Goal: Task Accomplishment & Management: Manage account settings

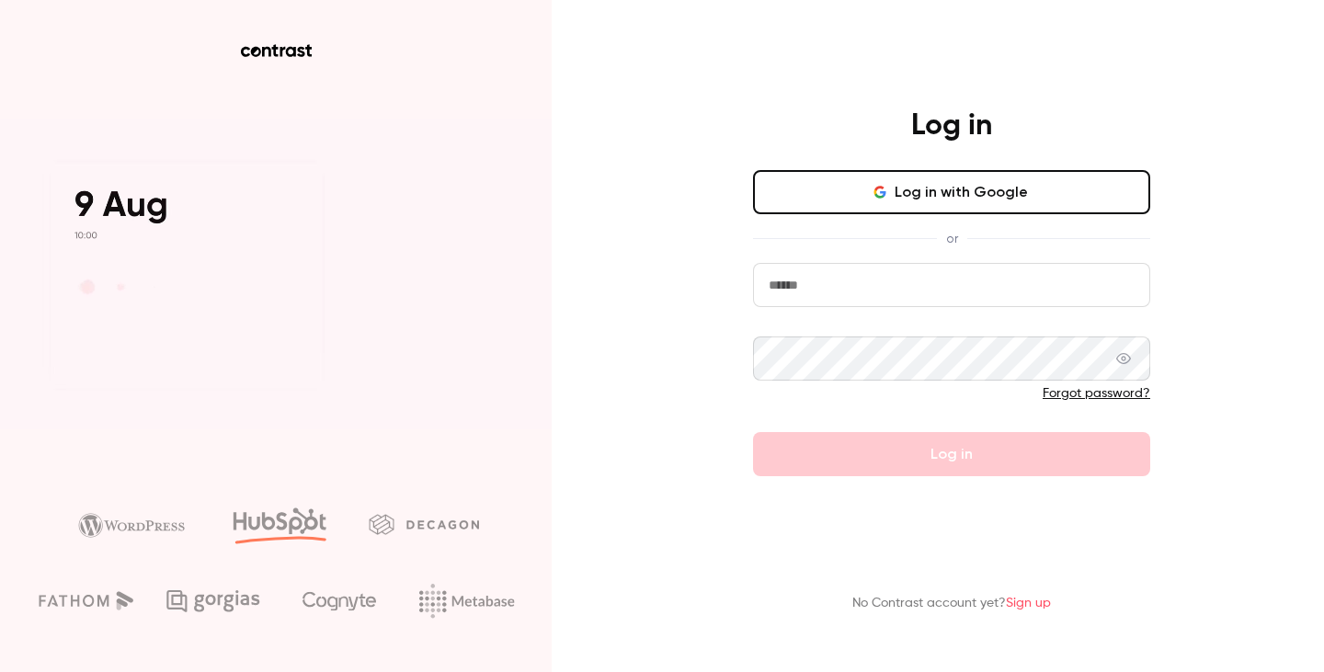
click at [928, 273] on input "email" at bounding box center [951, 285] width 397 height 44
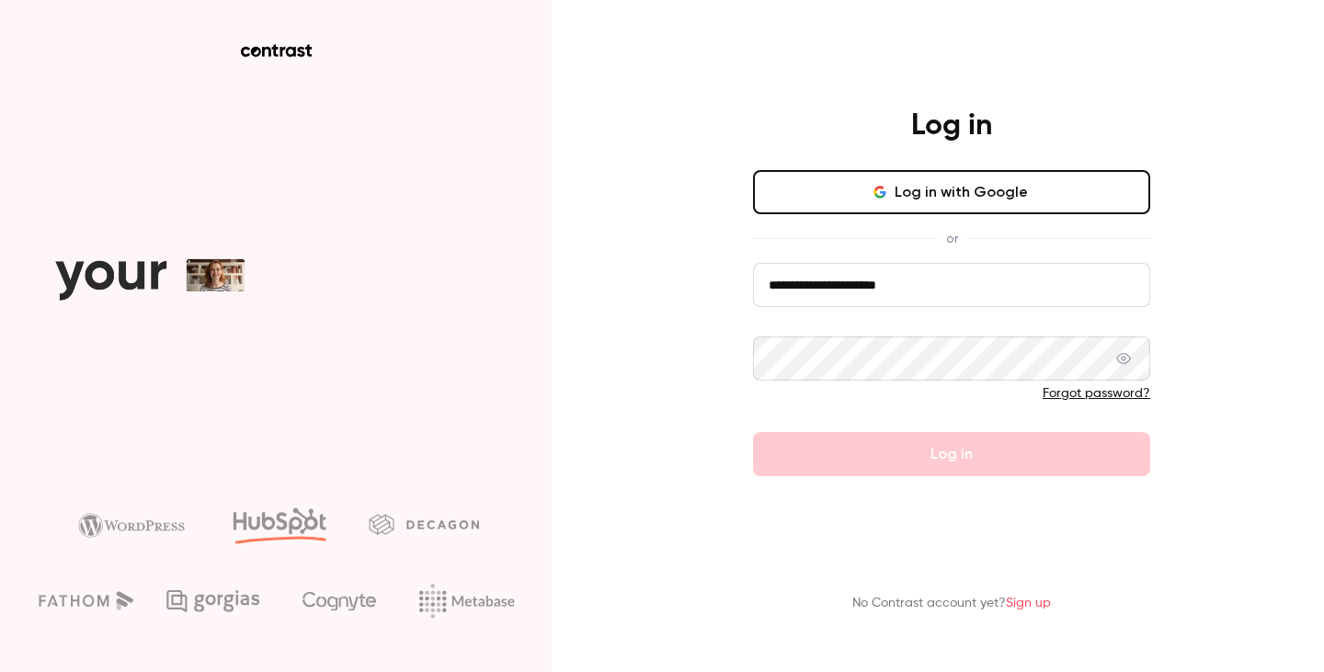
type input "**********"
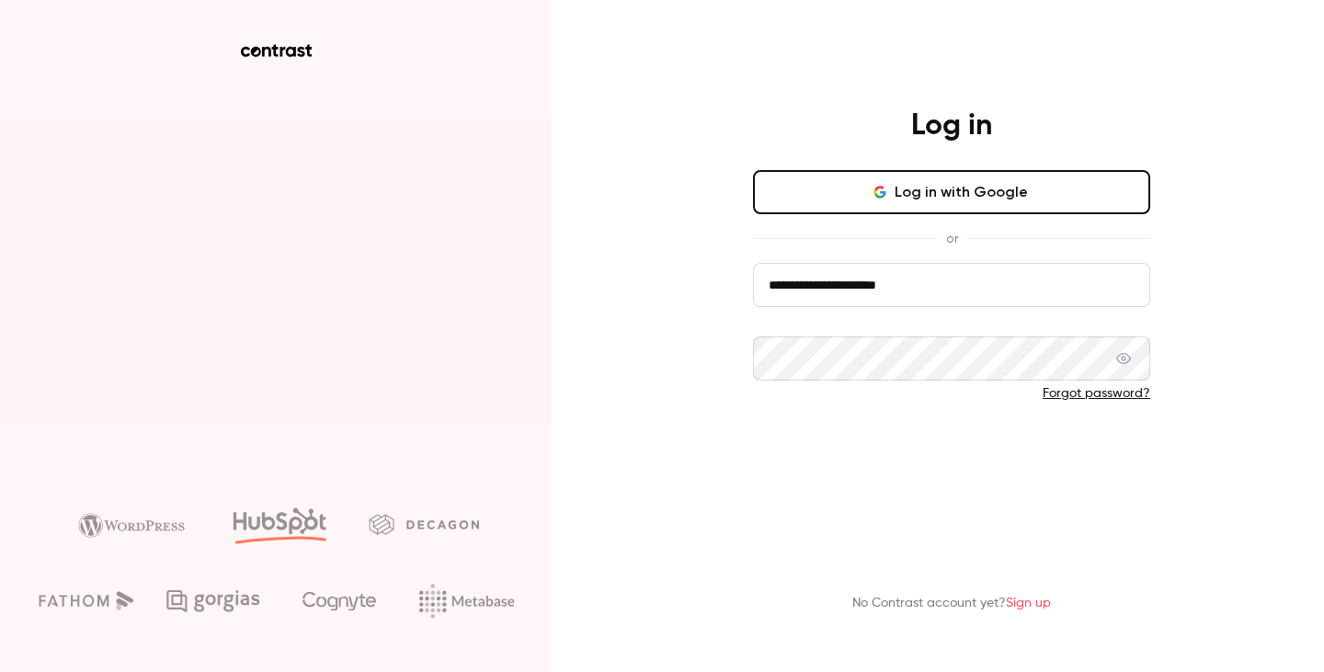
click at [954, 447] on button "Log in" at bounding box center [951, 454] width 397 height 44
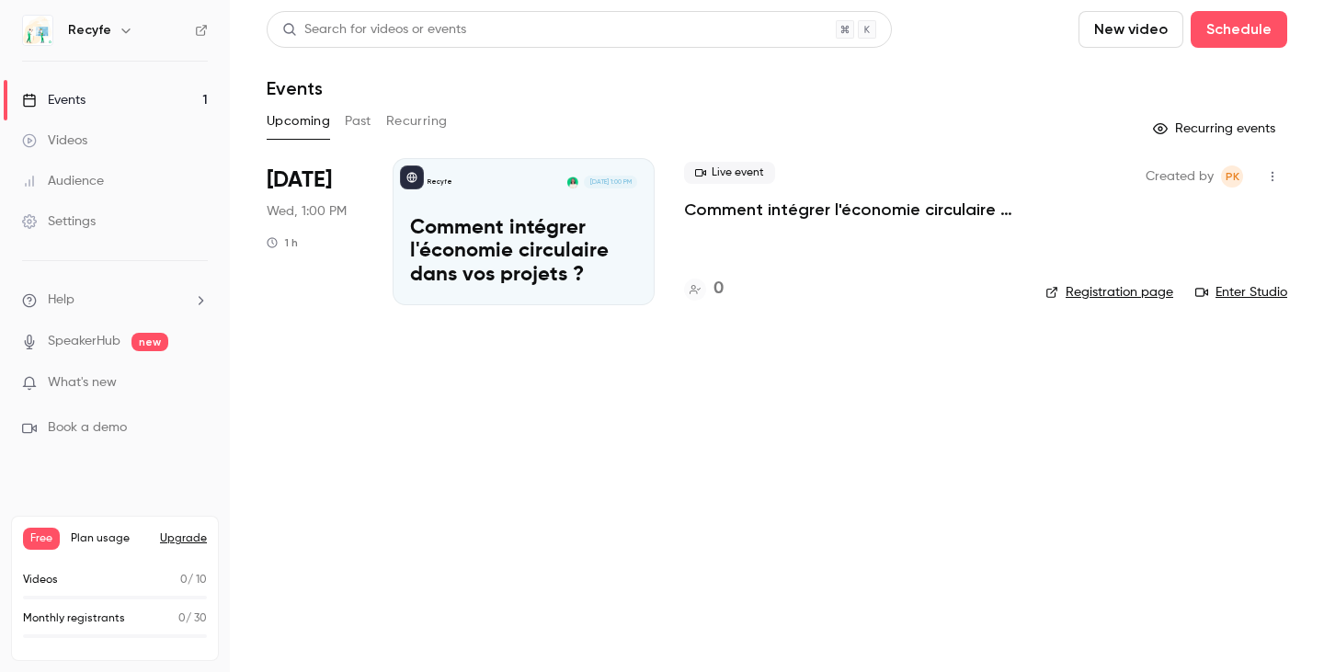
click at [499, 245] on p "Comment intégrer l'économie circulaire dans vos projets ?" at bounding box center [523, 252] width 227 height 71
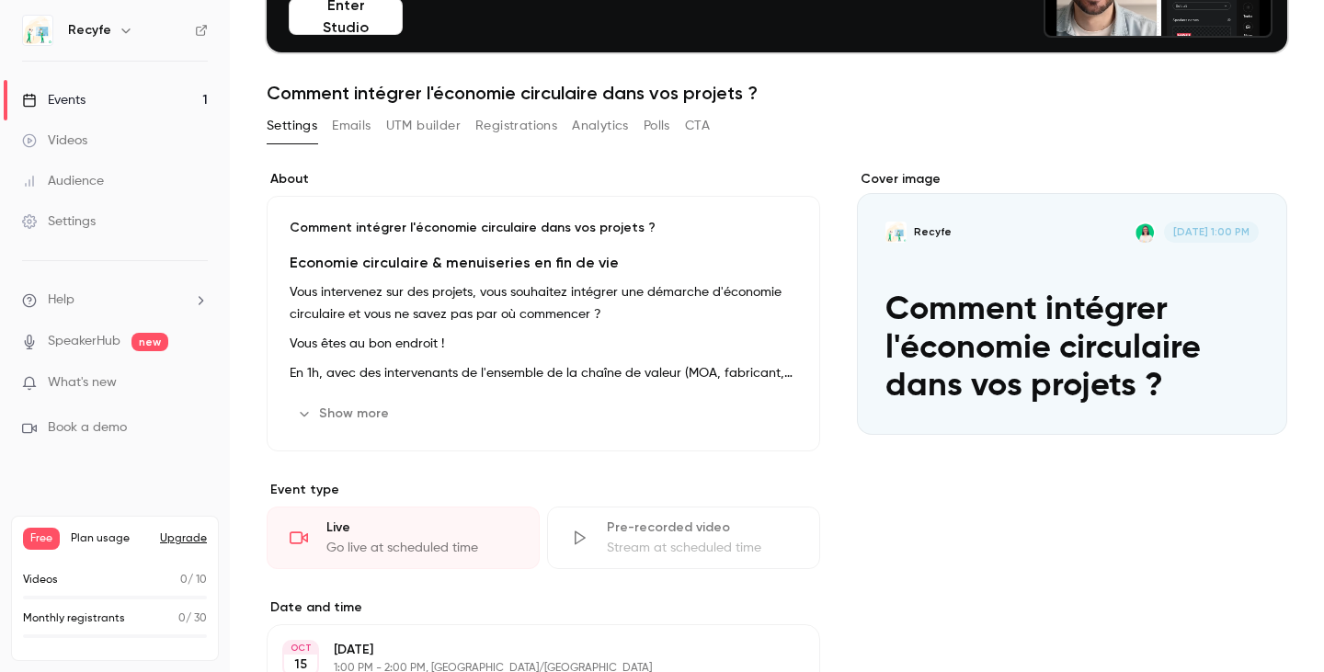
scroll to position [191, 0]
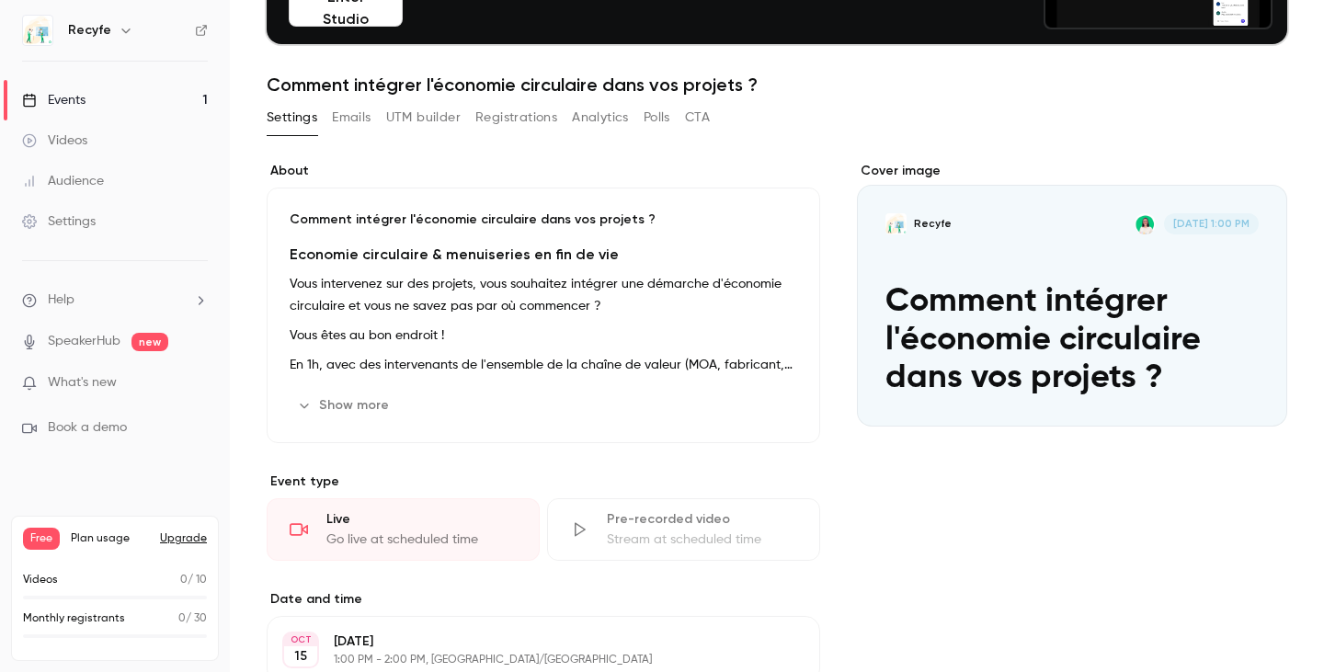
click at [333, 397] on button "Show more" at bounding box center [345, 405] width 110 height 29
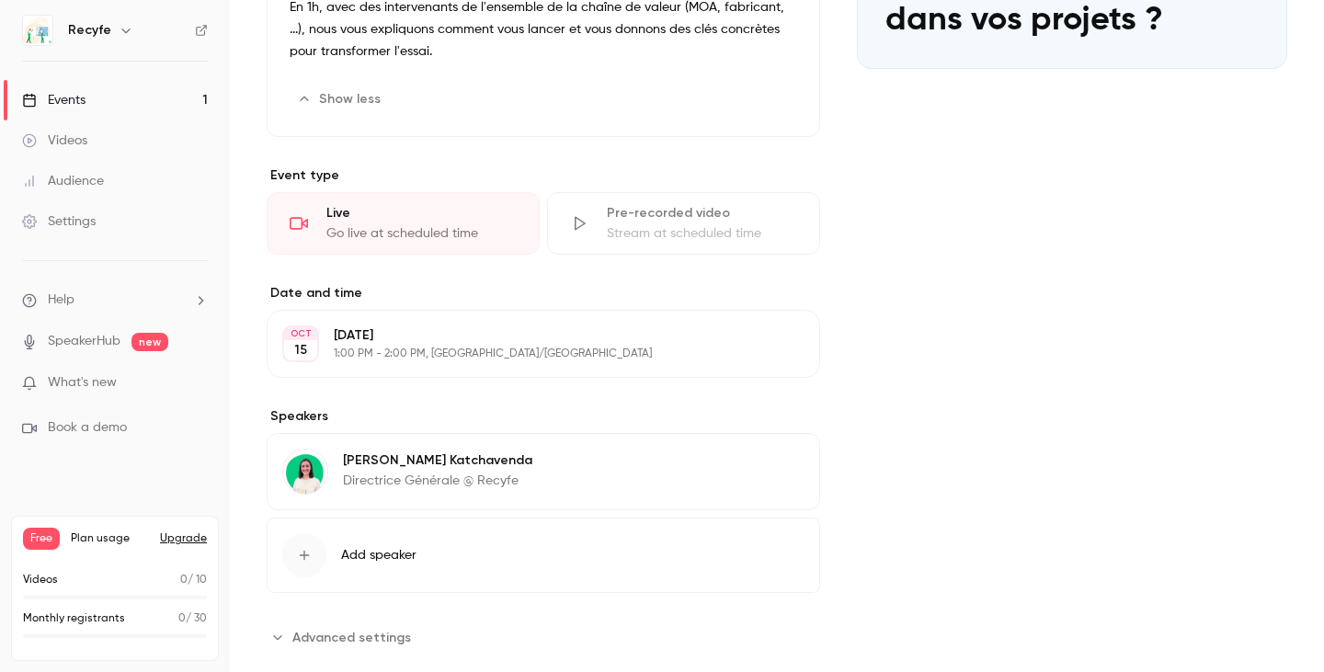
scroll to position [584, 0]
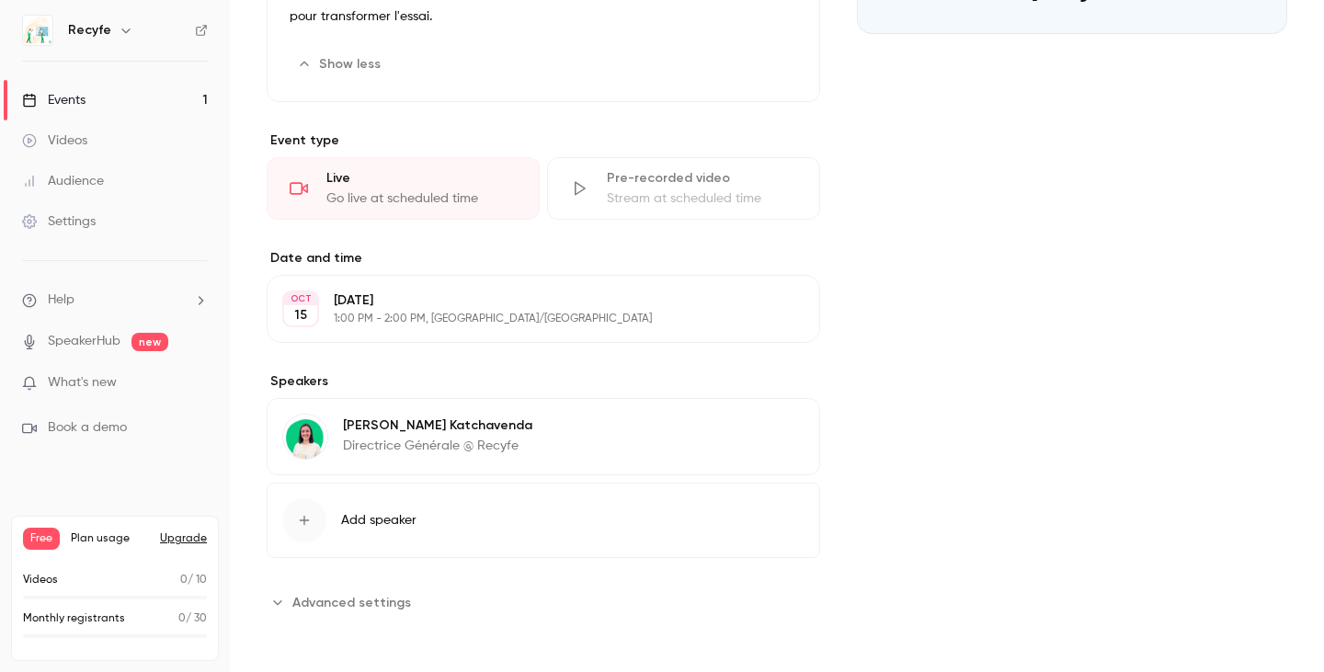
click at [402, 450] on p "Directrice Générale @ Recyfe" at bounding box center [437, 446] width 189 height 18
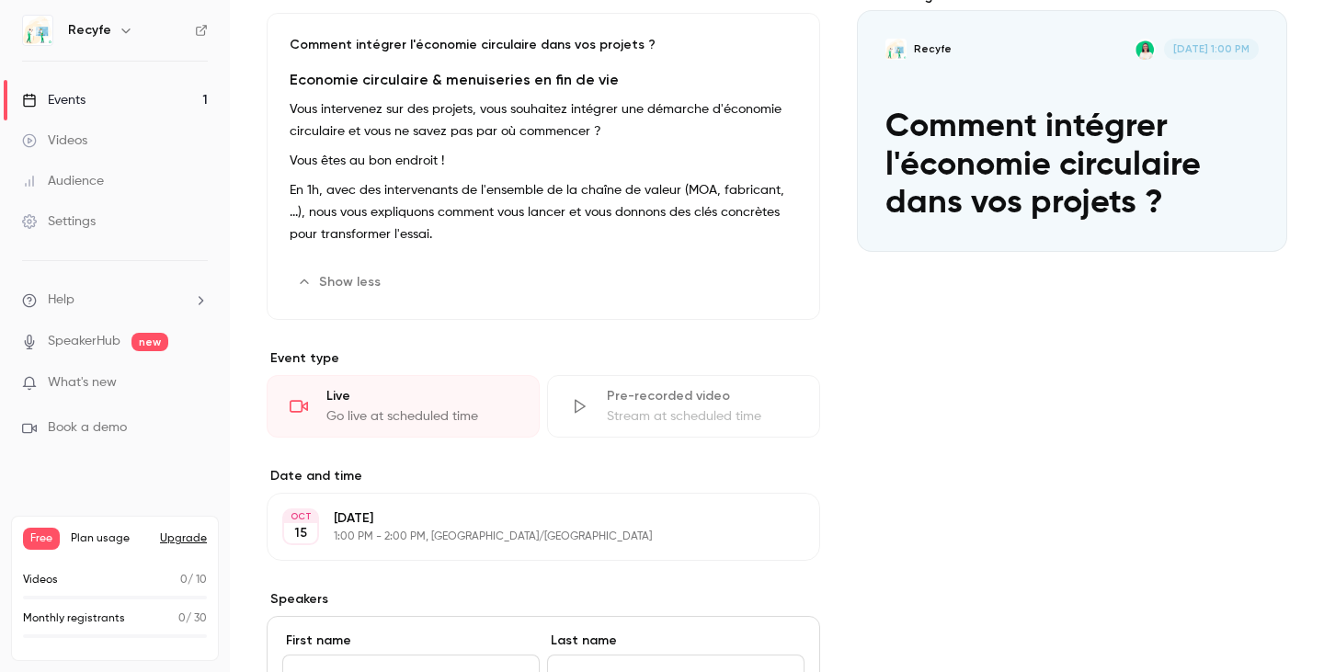
scroll to position [0, 0]
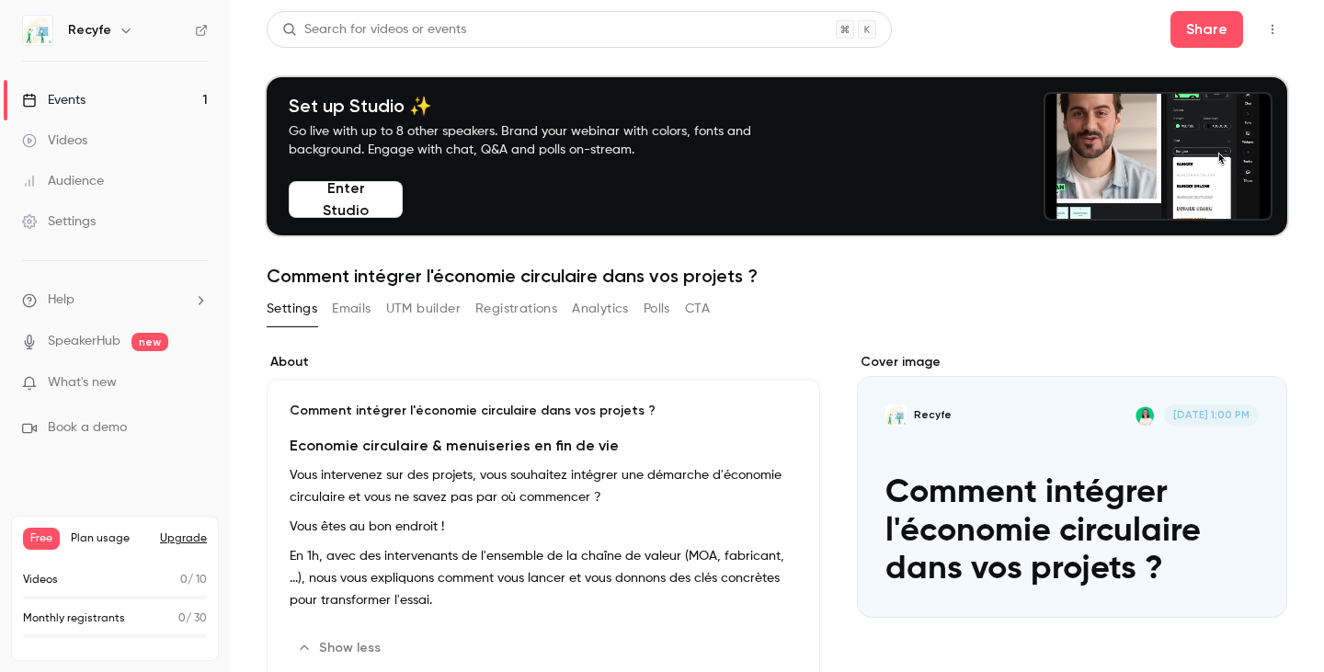
click at [347, 315] on button "Emails" at bounding box center [351, 308] width 39 height 29
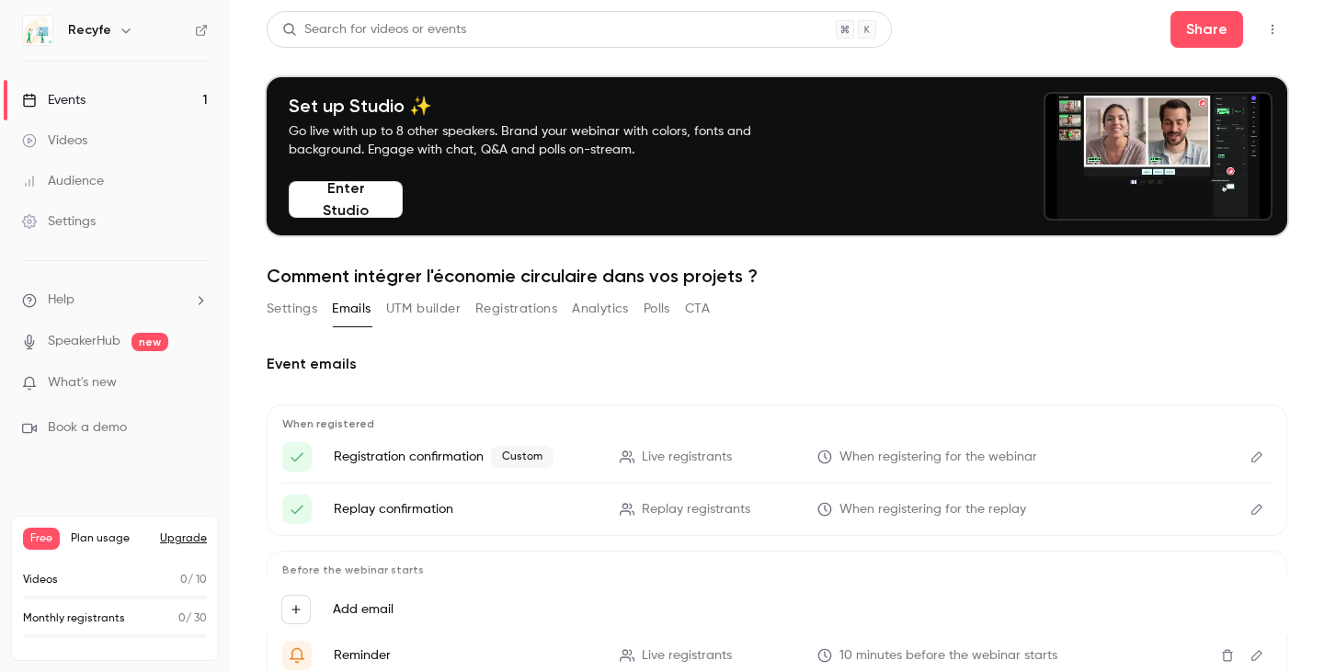
click at [423, 305] on button "UTM builder" at bounding box center [423, 308] width 74 height 29
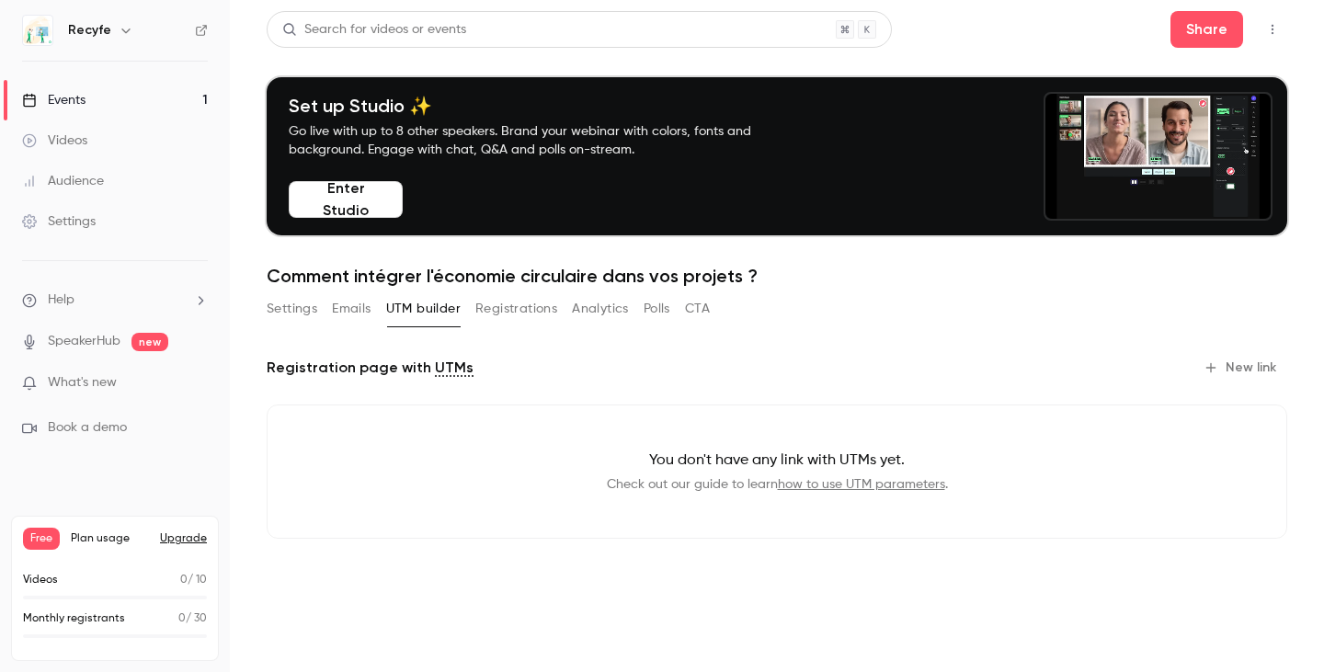
click at [506, 312] on button "Registrations" at bounding box center [516, 308] width 82 height 29
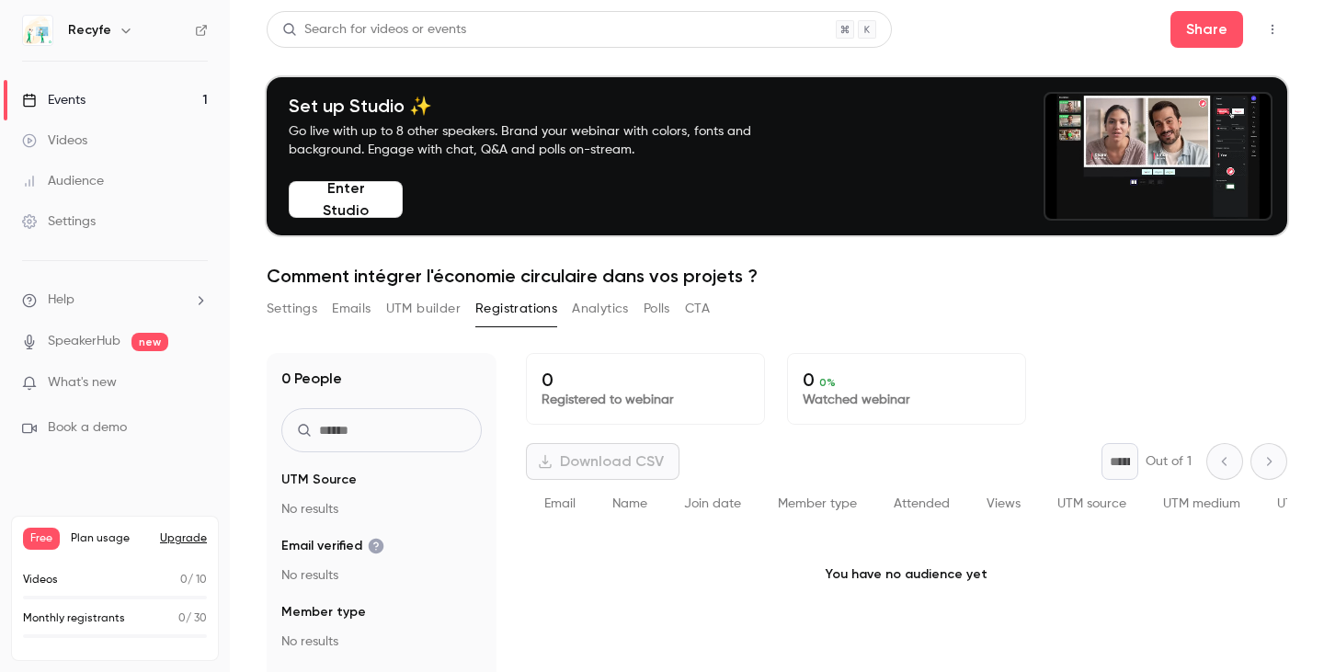
scroll to position [180, 0]
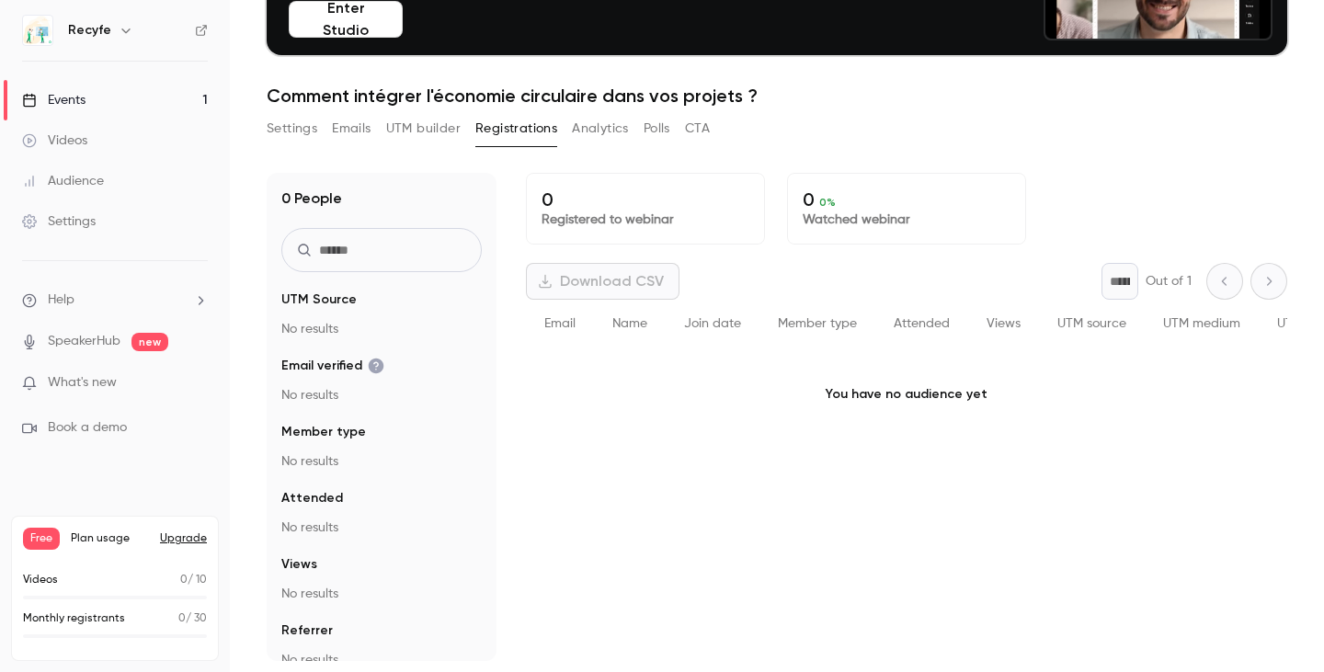
click at [574, 142] on button "Analytics" at bounding box center [600, 128] width 57 height 29
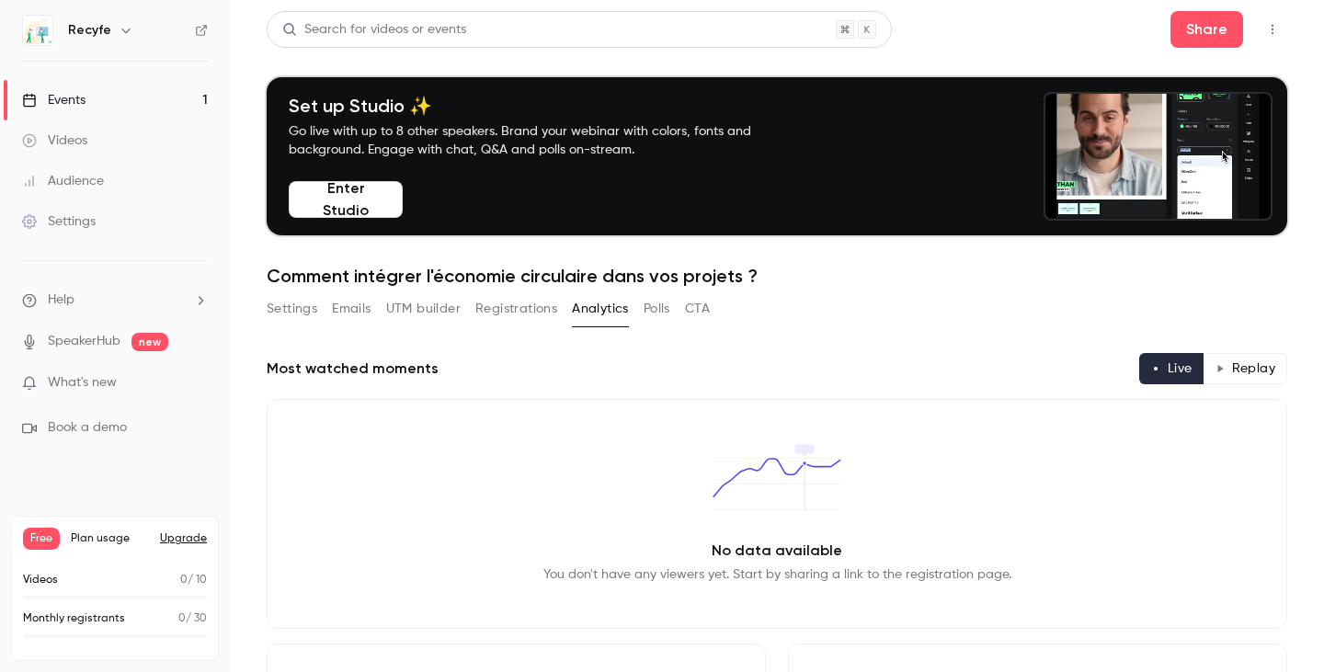
click at [659, 308] on button "Polls" at bounding box center [656, 308] width 27 height 29
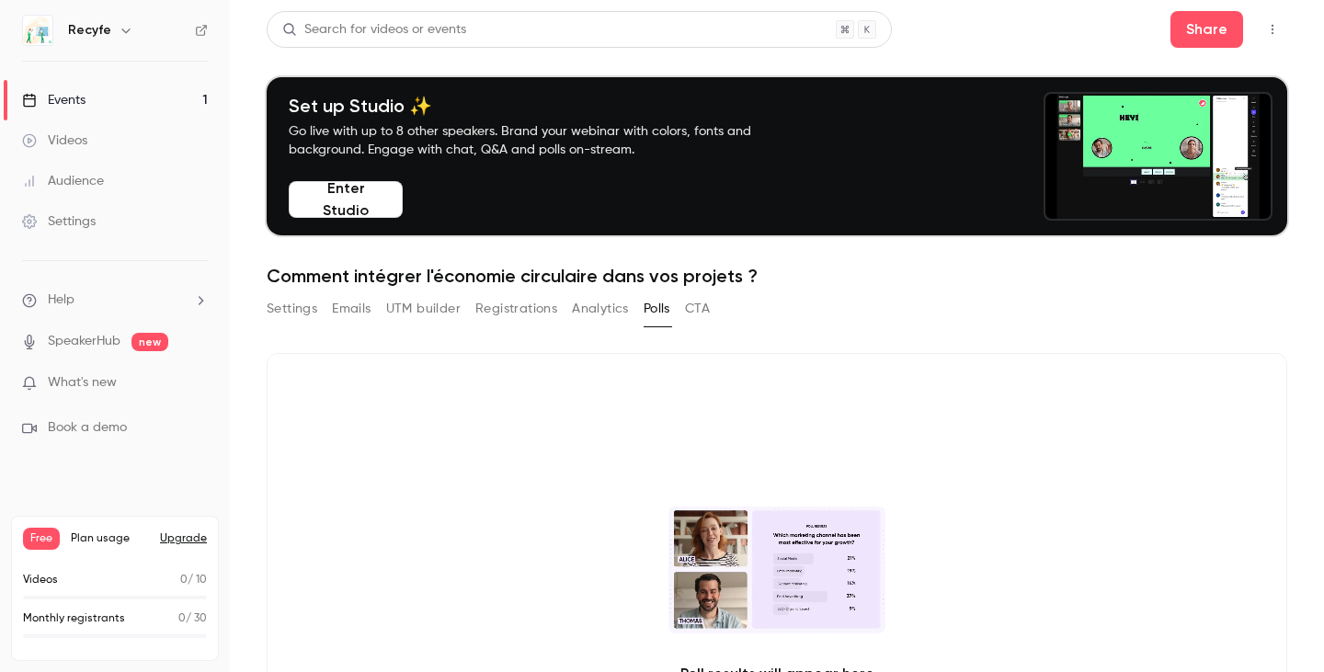
click at [691, 309] on button "CTA" at bounding box center [697, 308] width 25 height 29
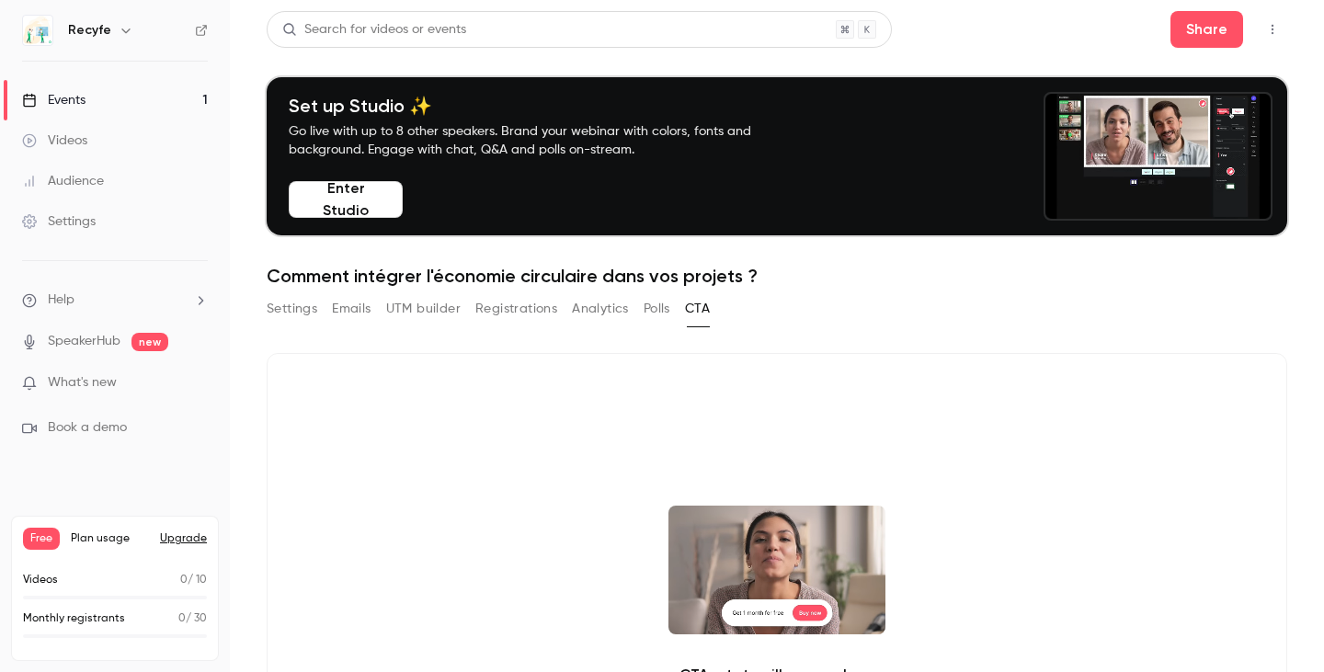
click at [83, 118] on link "Events 1" at bounding box center [115, 100] width 230 height 40
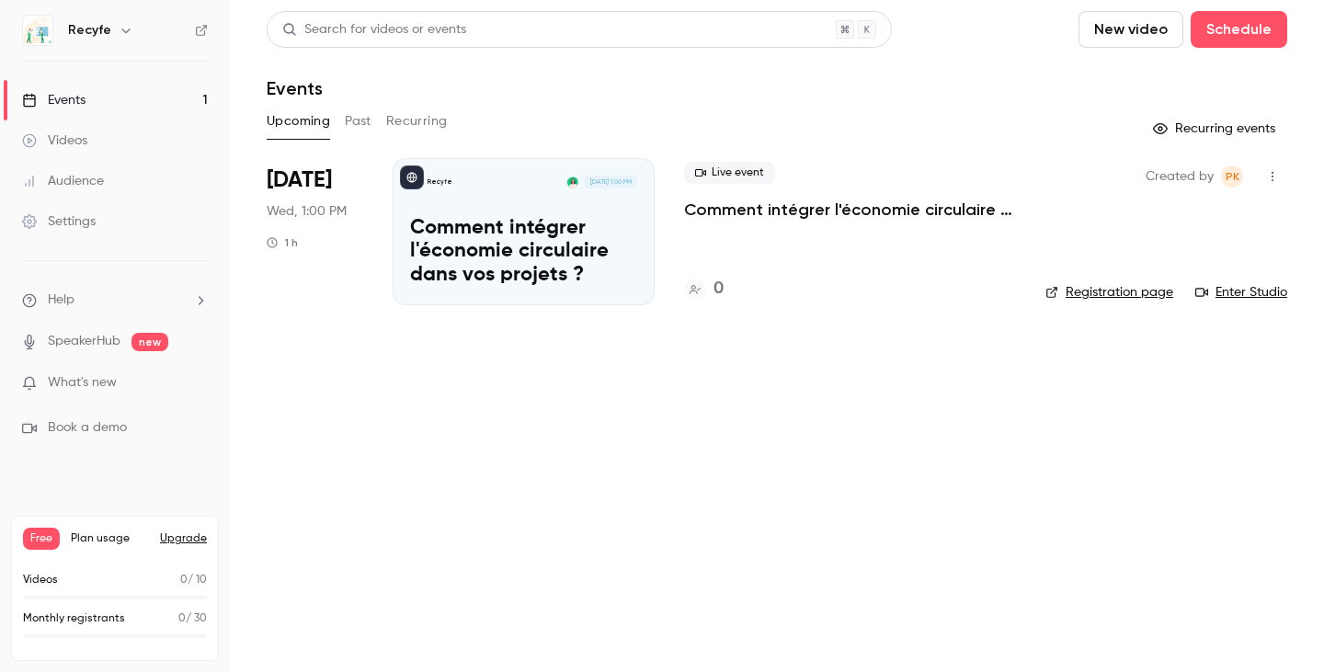
click at [842, 204] on p "Comment intégrer l'économie circulaire dans vos projets ?" at bounding box center [850, 210] width 332 height 22
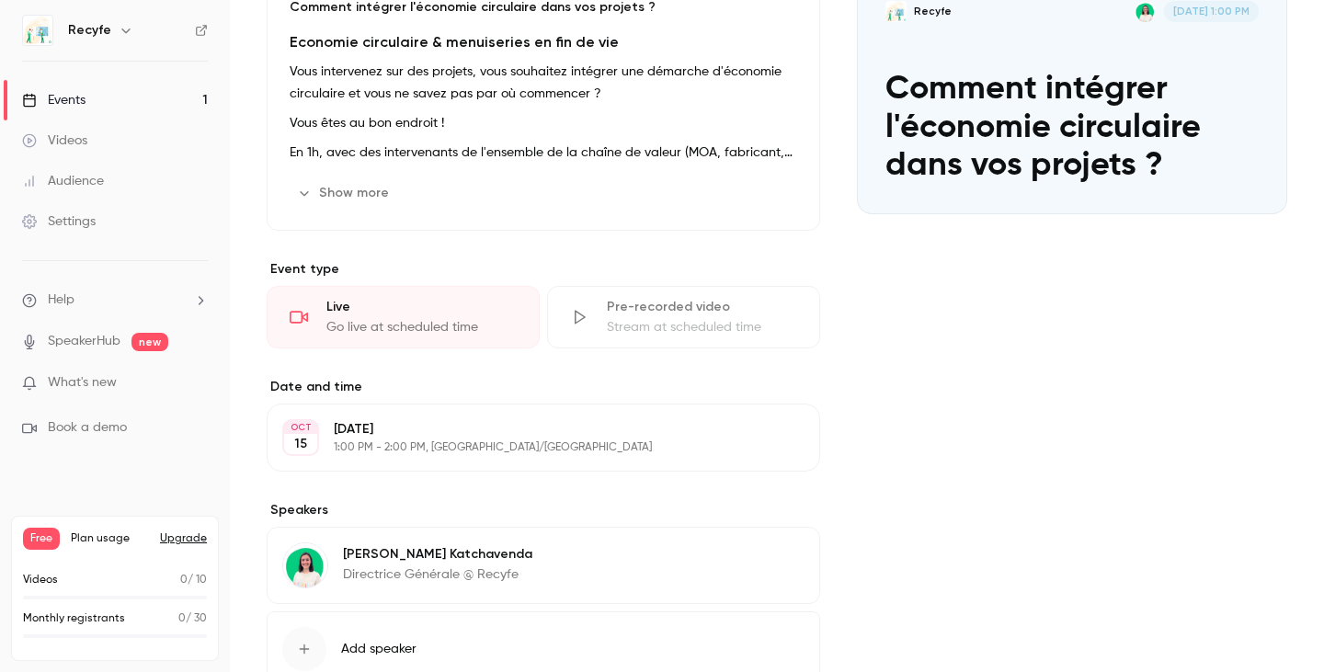
scroll to position [223, 0]
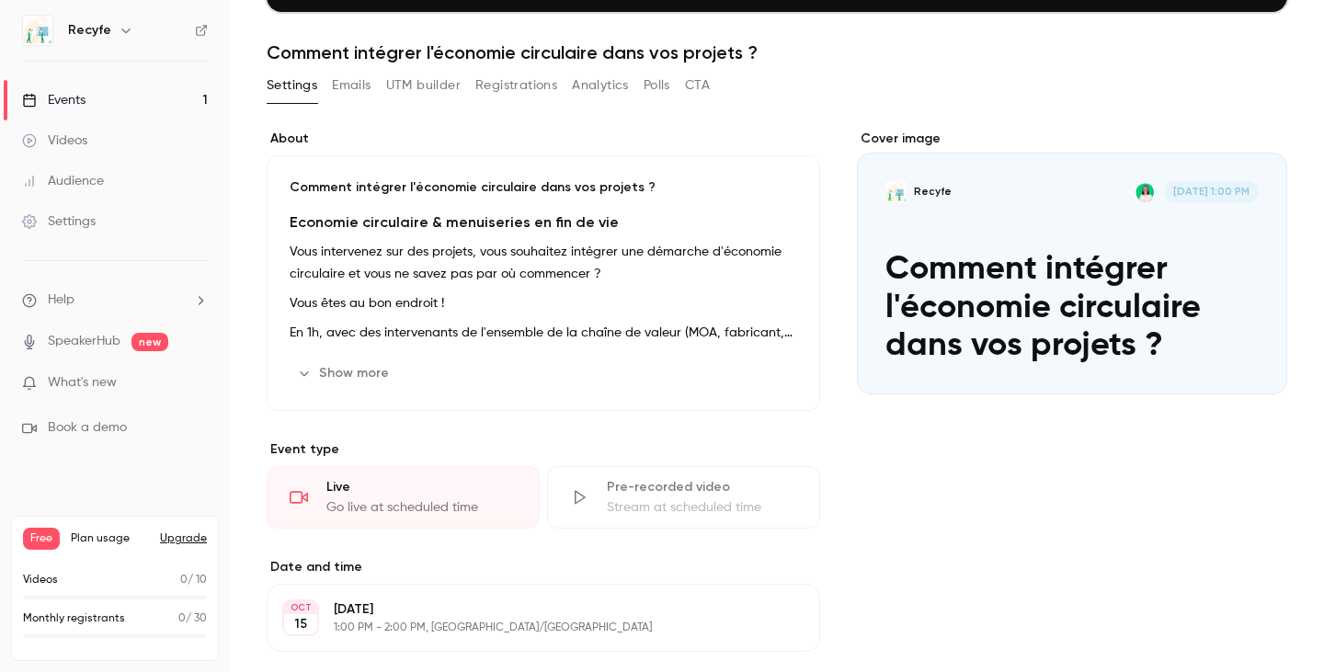
click at [961, 205] on div "Cover image" at bounding box center [1072, 262] width 430 height 265
click at [0, 0] on input "Recyfe [DATE] 1:00 PM Comment intégrer l'économie circulaire dans vos projets ?" at bounding box center [0, 0] width 0 height 0
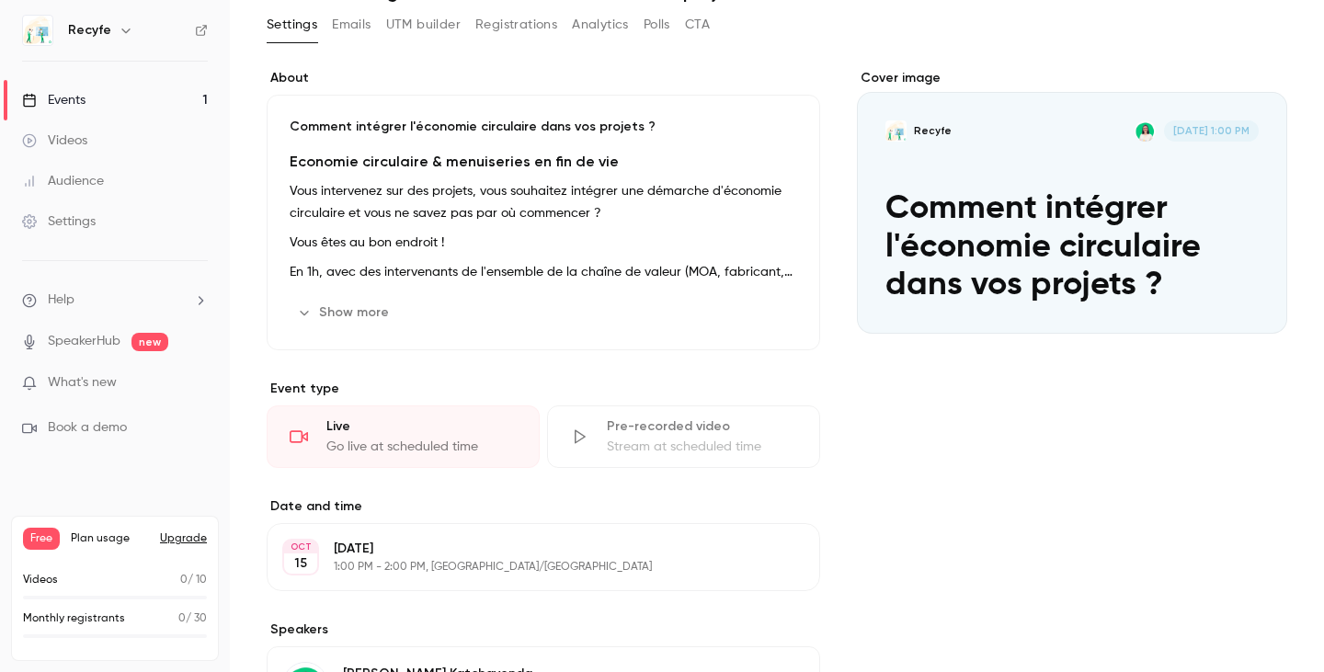
scroll to position [343, 0]
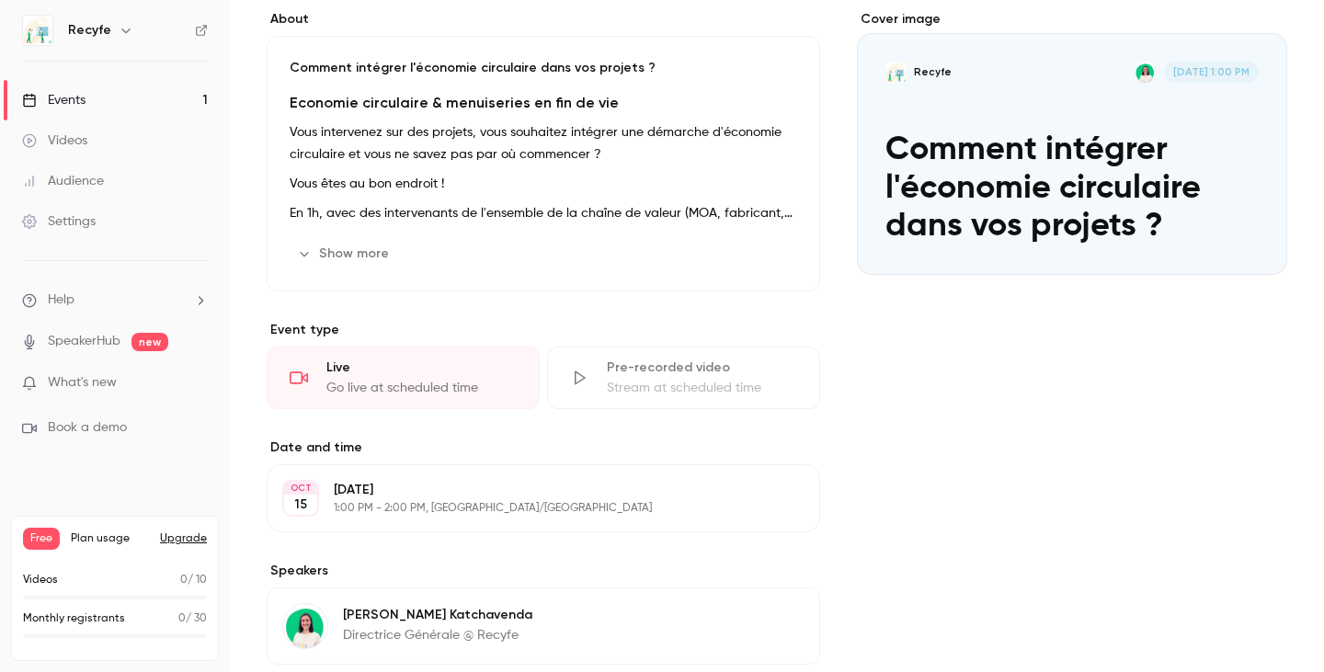
click at [1244, 234] on icon "Cover image" at bounding box center [1254, 241] width 20 height 15
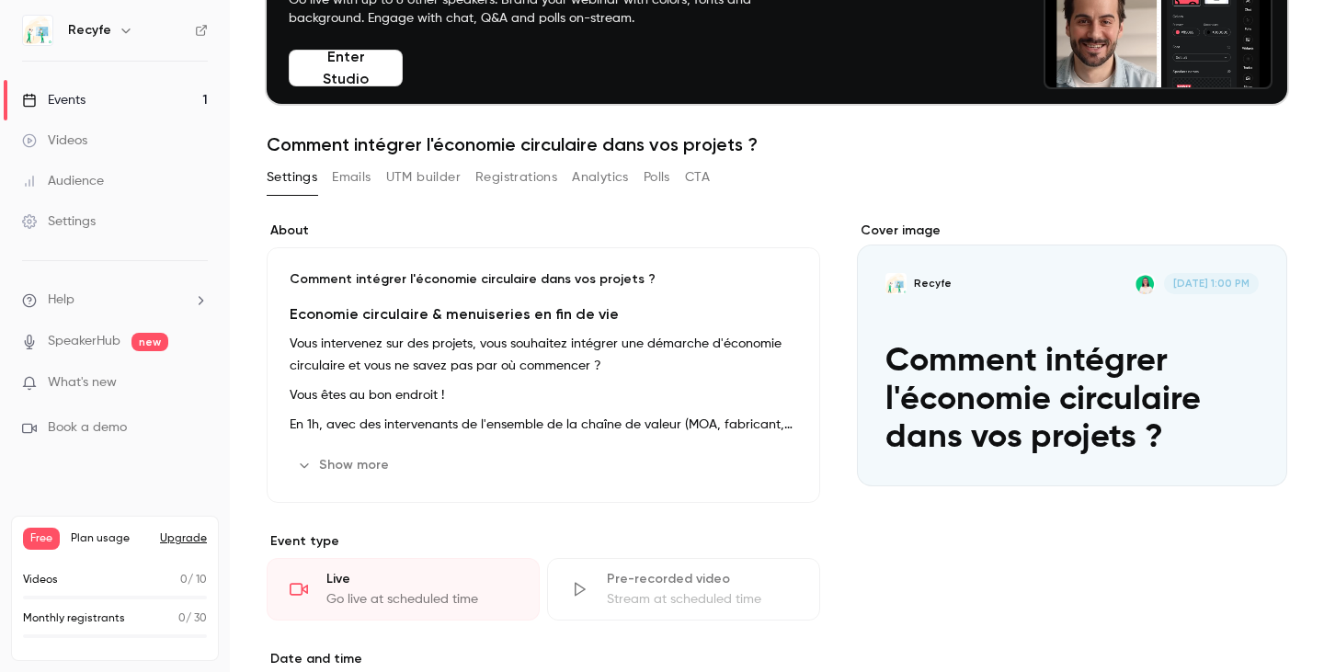
scroll to position [130, 0]
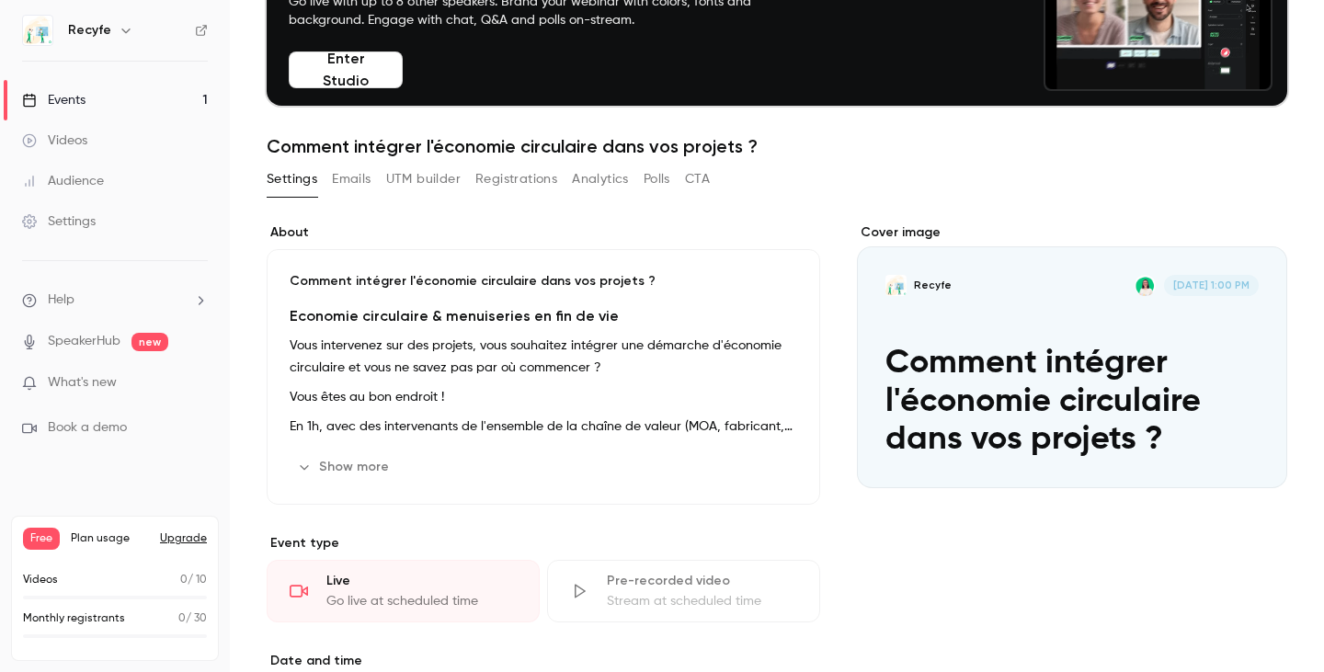
click at [897, 228] on div "Cover image" at bounding box center [1072, 355] width 430 height 265
click at [0, 0] on input "Recyfe [DATE] 1:00 PM Comment intégrer l'économie circulaire dans vos projets ?" at bounding box center [0, 0] width 0 height 0
click at [138, 142] on link "Videos" at bounding box center [115, 140] width 230 height 40
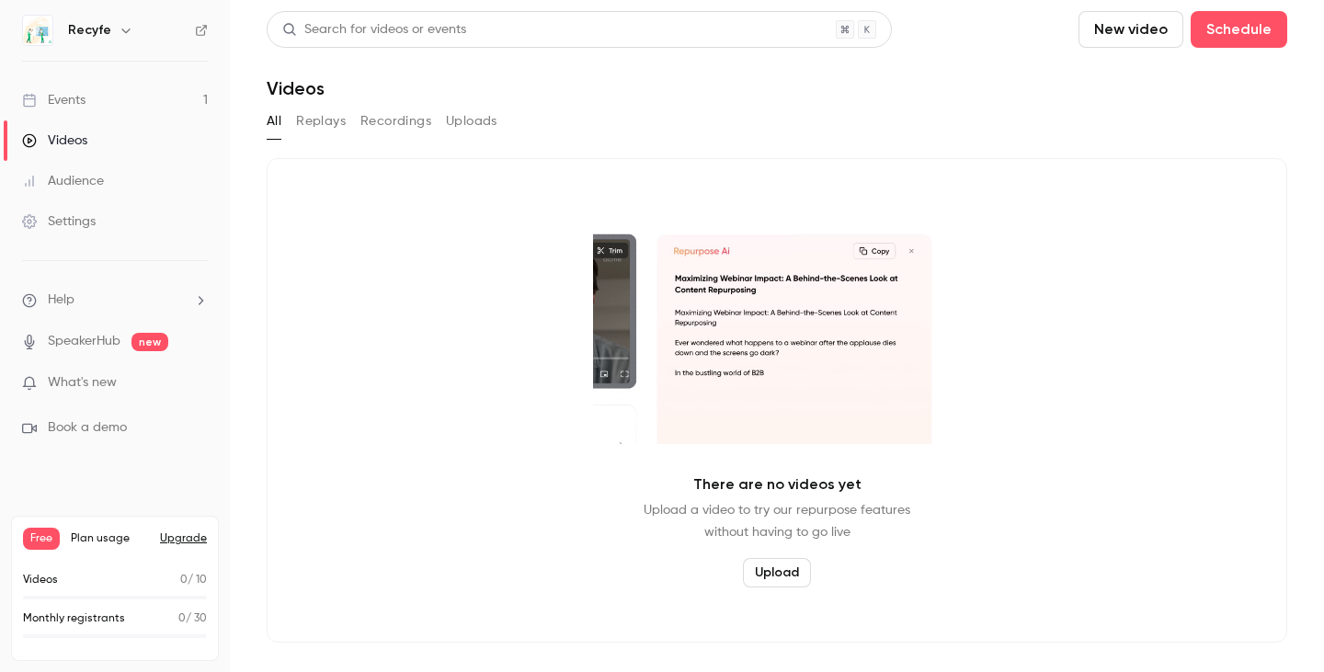
click at [132, 166] on link "Audience" at bounding box center [115, 181] width 230 height 40
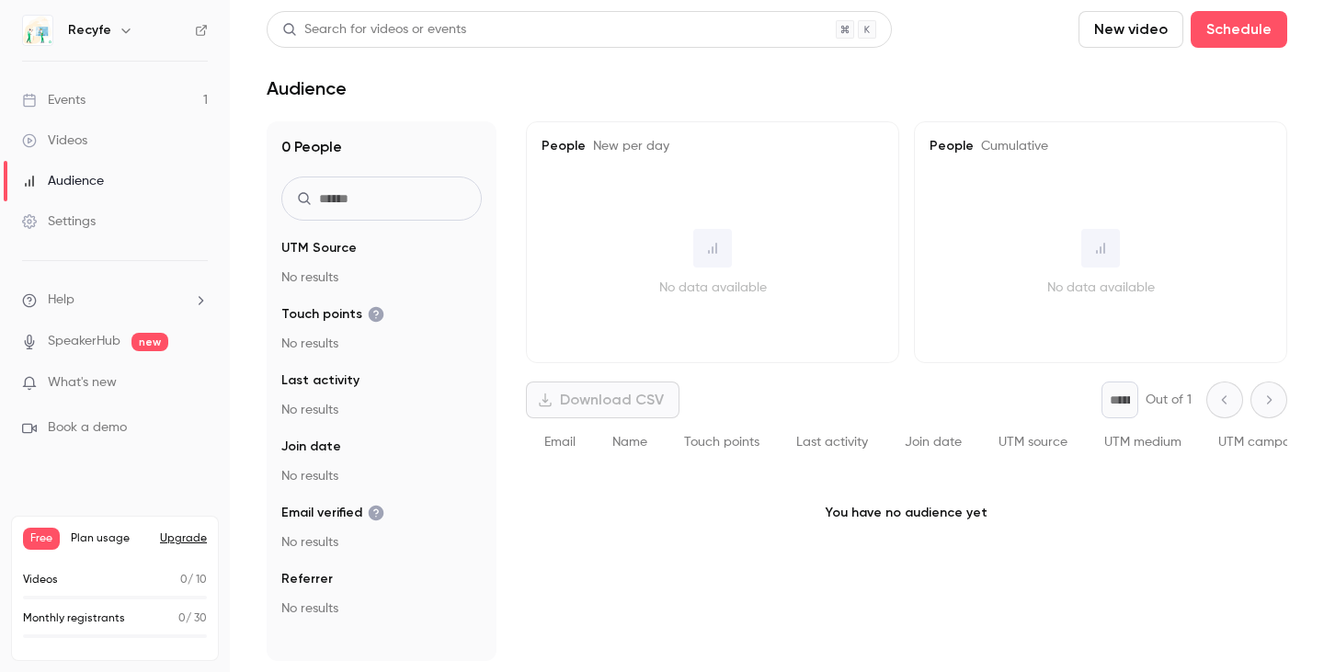
click at [119, 230] on link "Settings" at bounding box center [115, 221] width 230 height 40
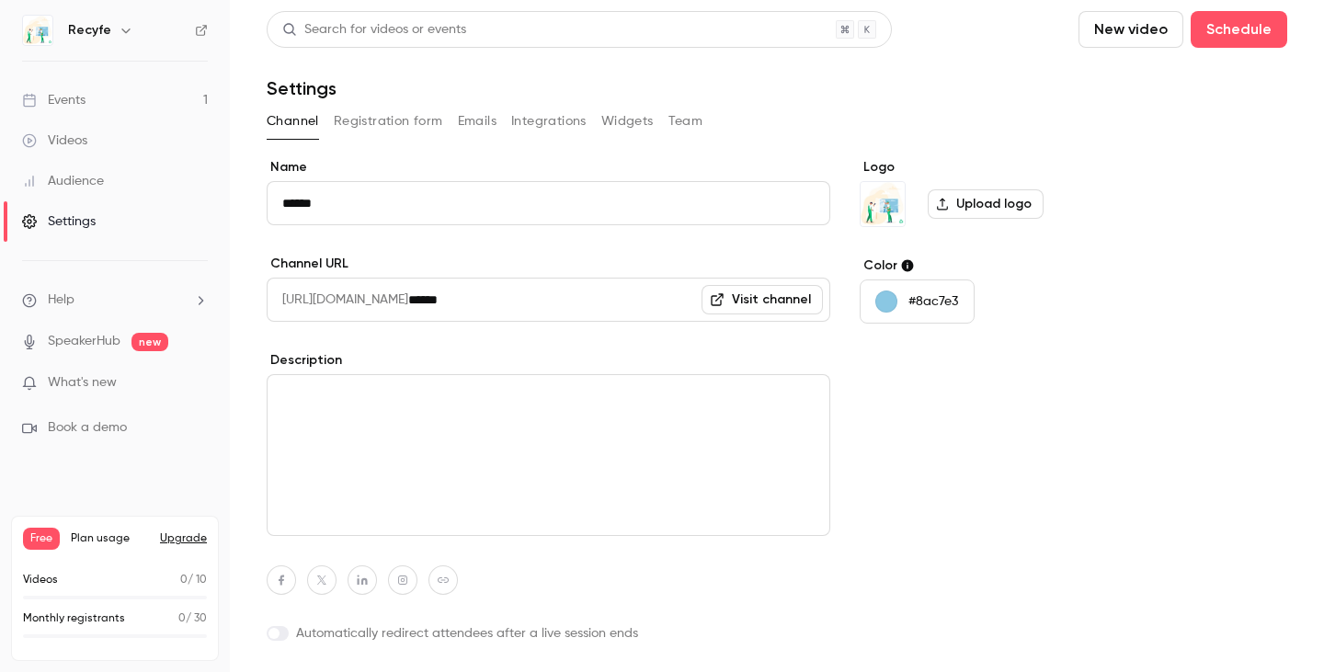
click at [408, 301] on span "[URL][DOMAIN_NAME]" at bounding box center [338, 300] width 142 height 44
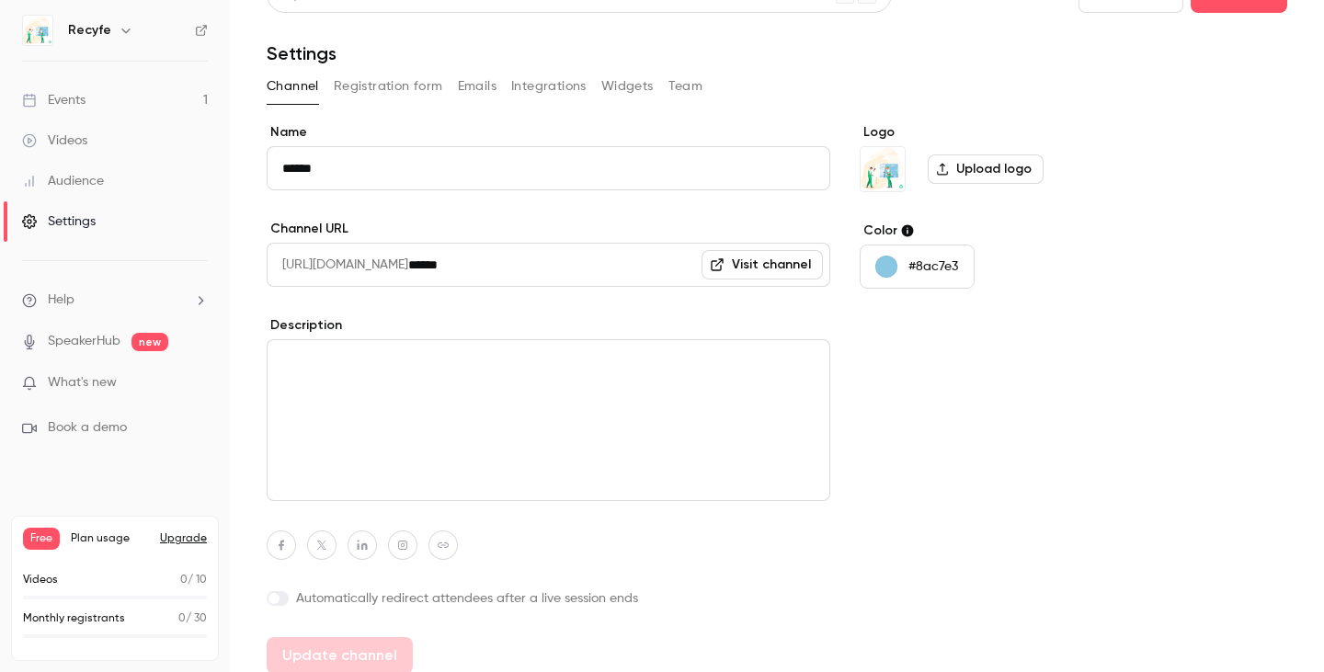
scroll to position [48, 0]
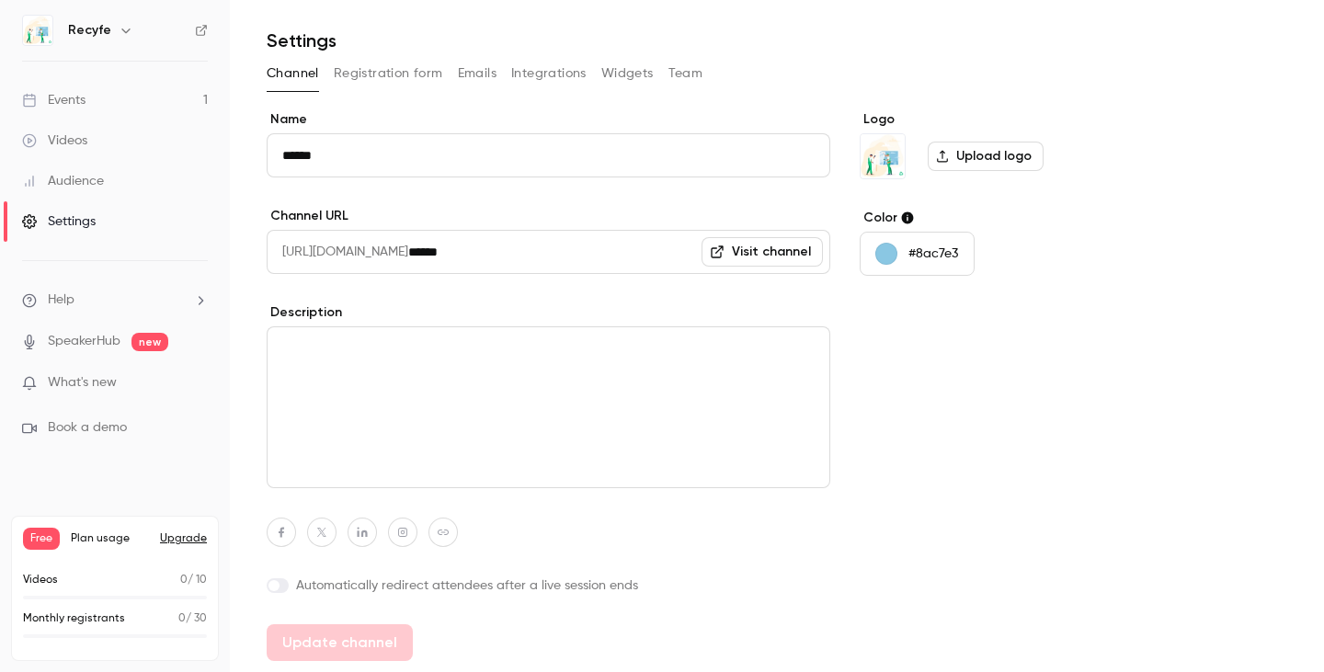
click at [887, 255] on div "button" at bounding box center [886, 254] width 22 height 22
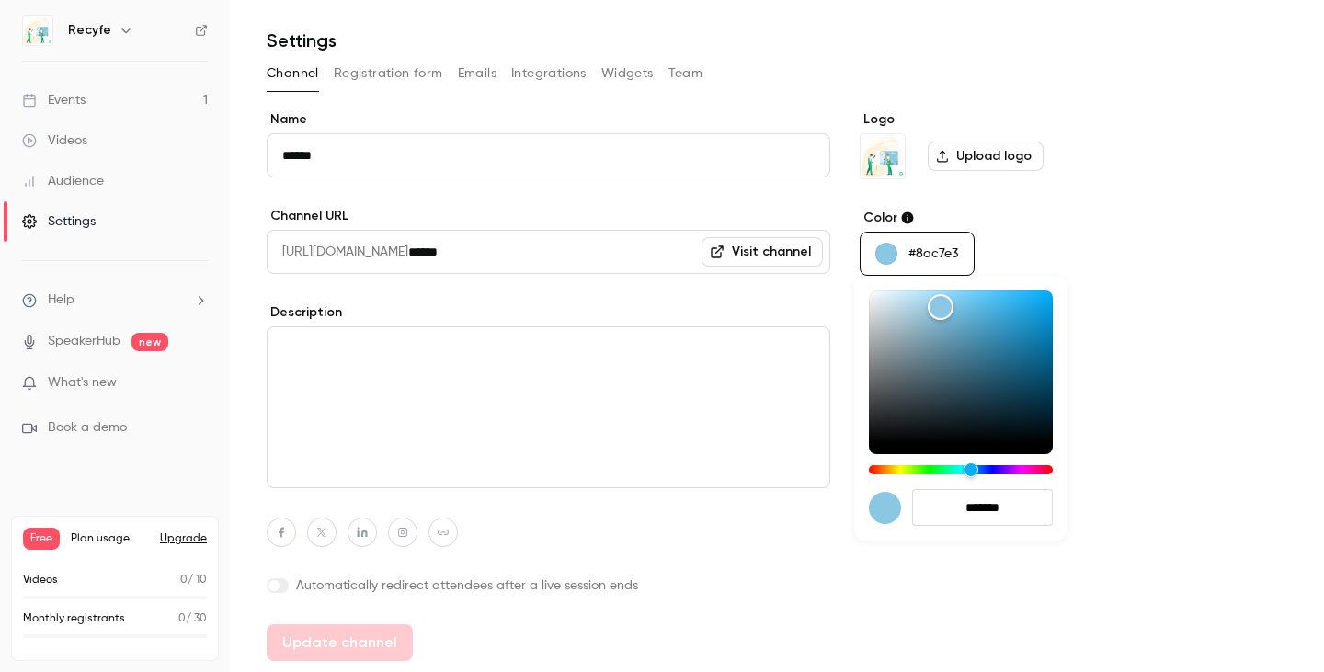
click at [1104, 230] on div at bounding box center [662, 336] width 1324 height 672
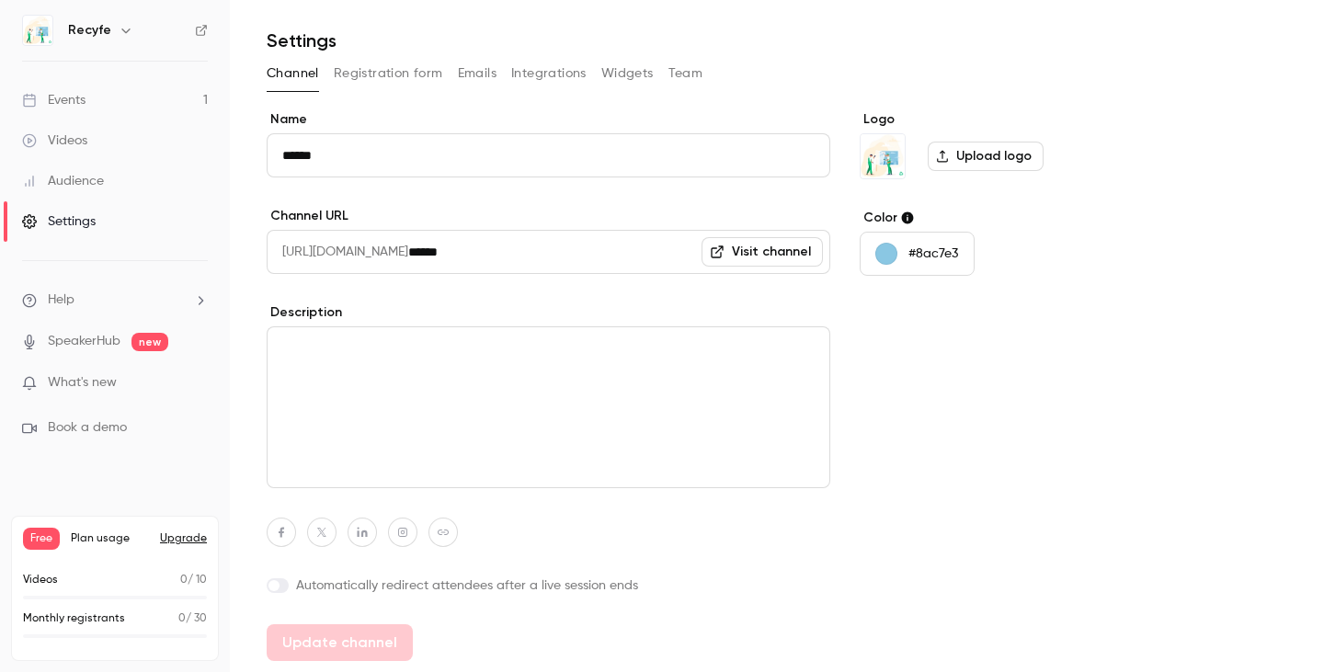
click at [118, 106] on link "Events 1" at bounding box center [115, 100] width 230 height 40
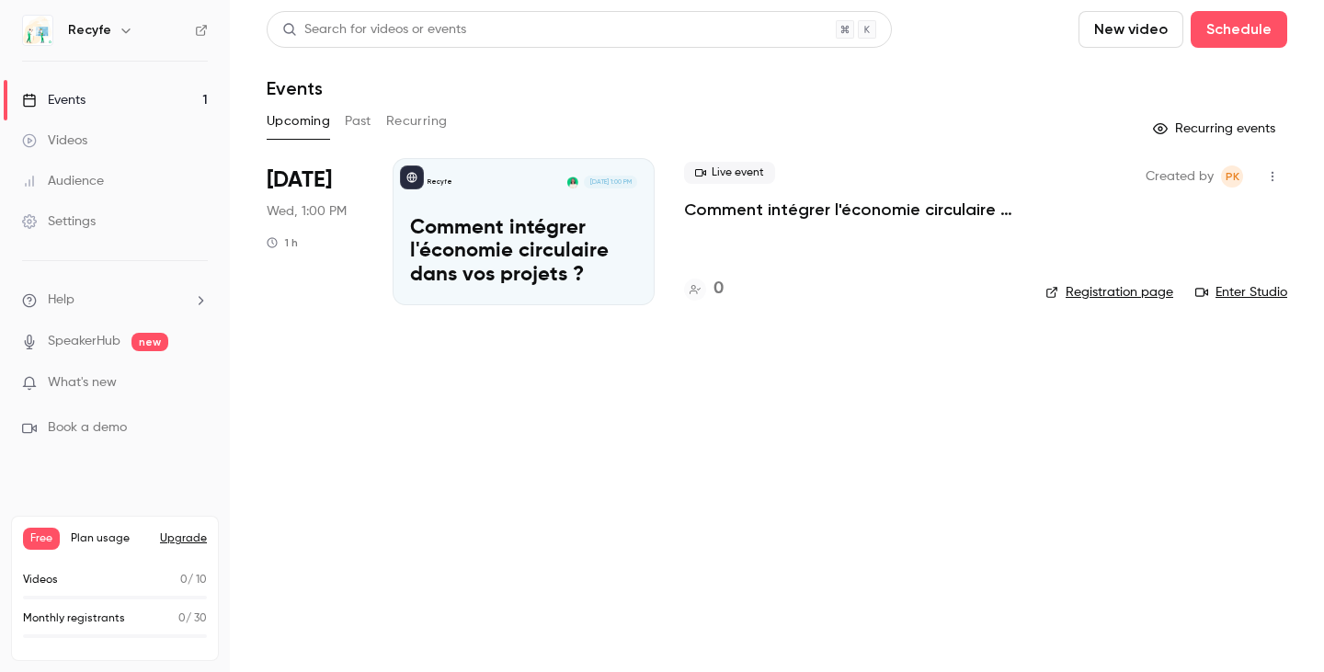
click at [100, 28] on h6 "Recyfe" at bounding box center [89, 30] width 43 height 18
click at [129, 27] on icon "button" at bounding box center [126, 30] width 15 height 15
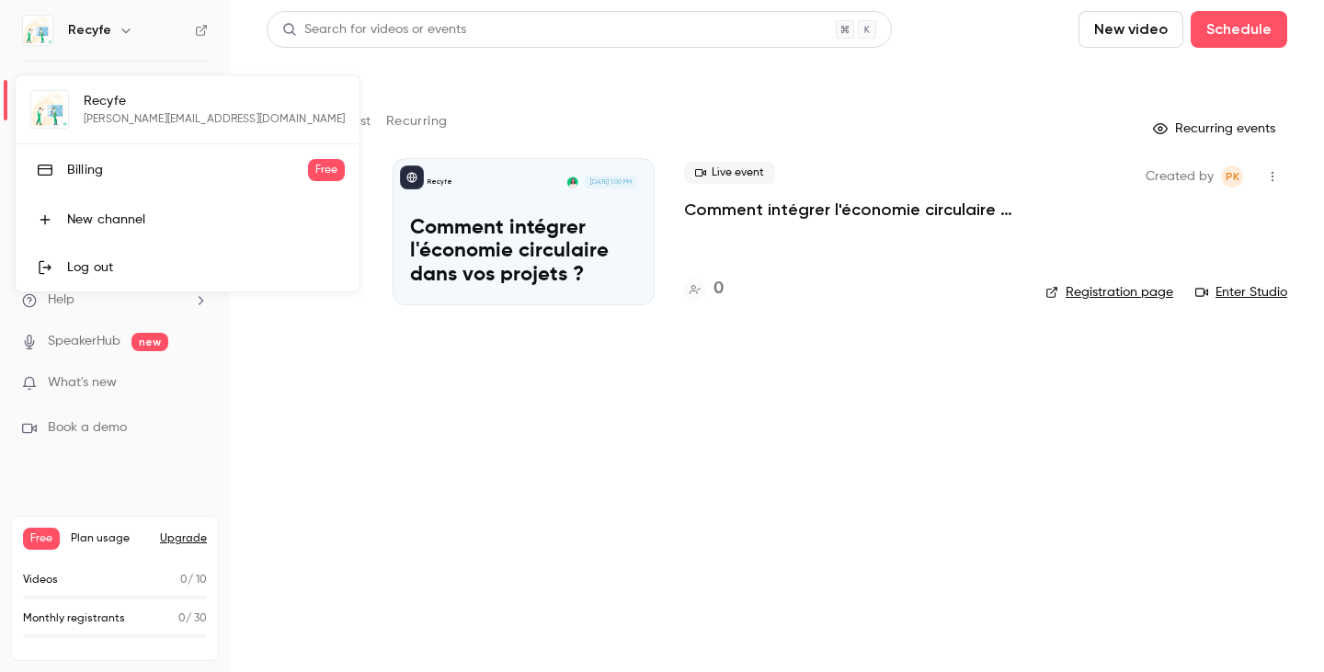
click at [161, 21] on div at bounding box center [662, 336] width 1324 height 672
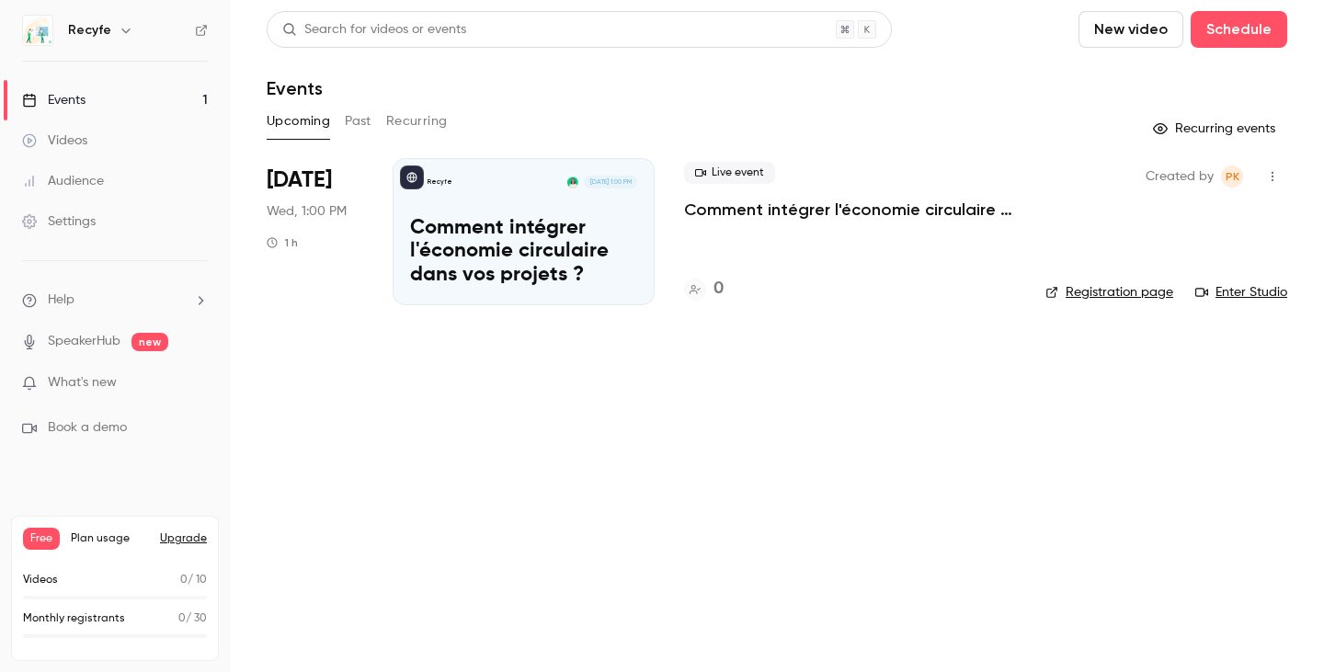
click at [356, 126] on button "Past" at bounding box center [358, 121] width 27 height 29
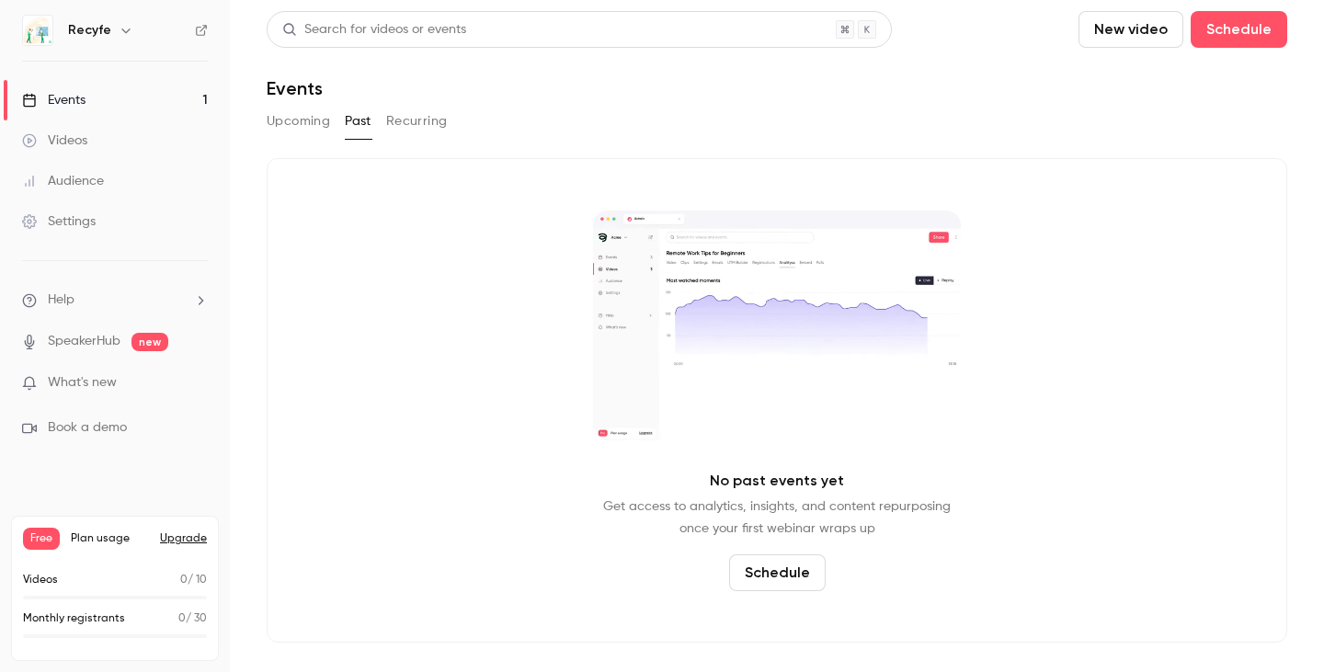
click at [292, 117] on button "Upcoming" at bounding box center [298, 121] width 63 height 29
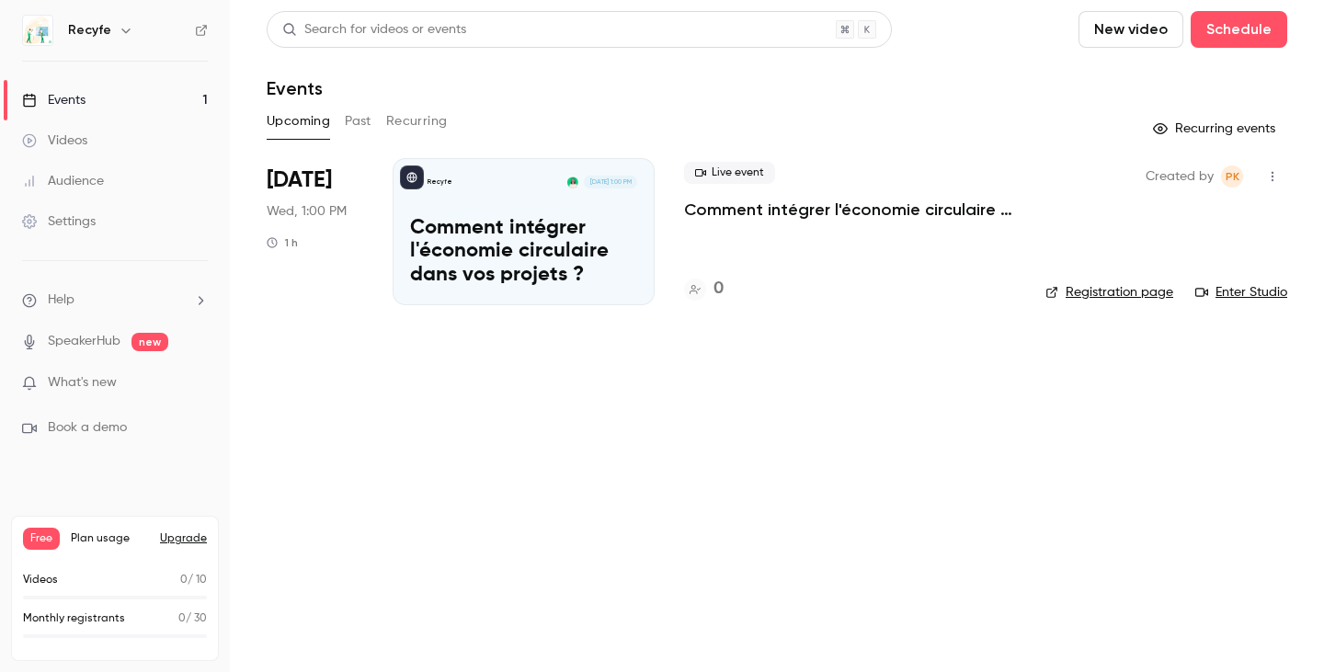
click at [563, 233] on p "Comment intégrer l'économie circulaire dans vos projets ?" at bounding box center [523, 252] width 227 height 71
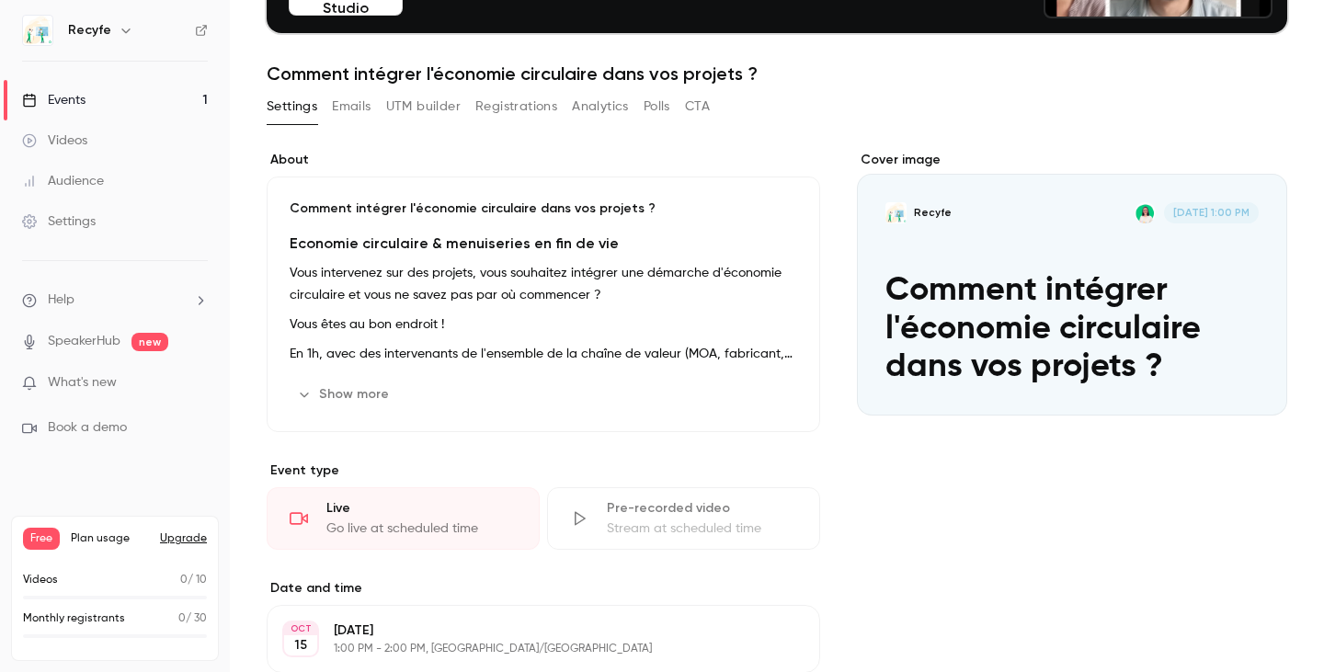
scroll to position [205, 0]
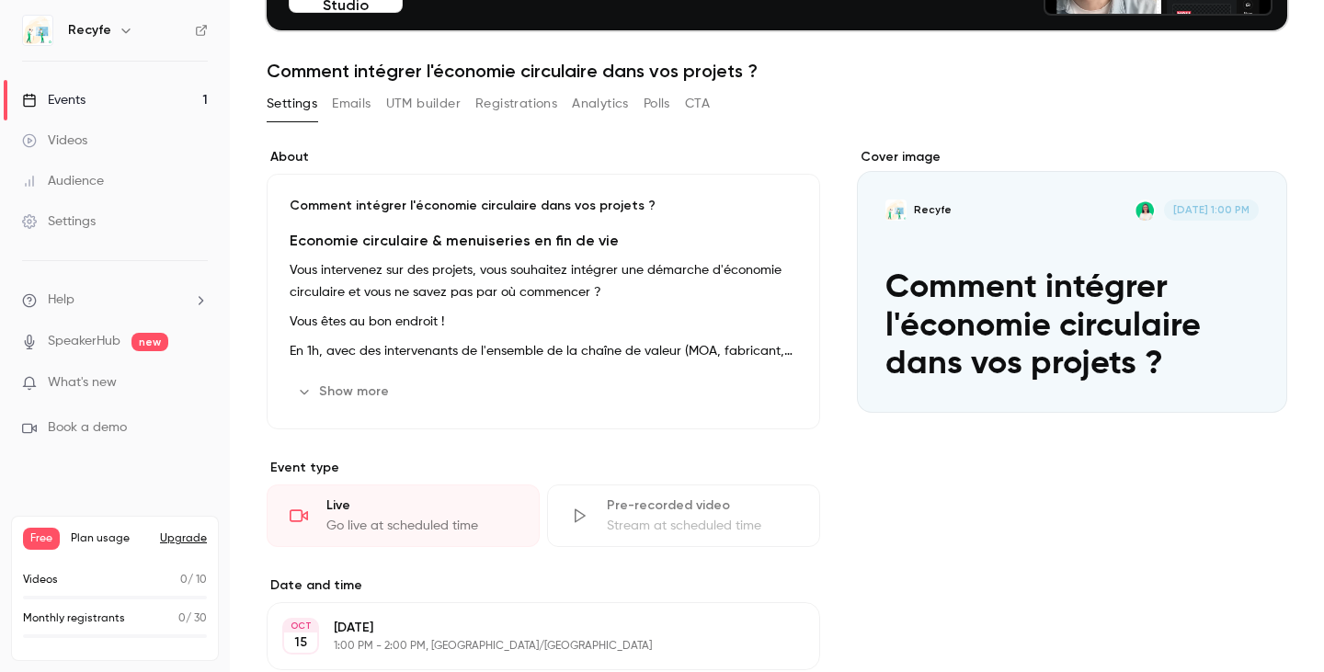
click at [1064, 322] on div "Cover image" at bounding box center [1072, 280] width 430 height 265
click at [0, 0] on input "Recyfe [DATE] 1:00 PM Comment intégrer l'économie circulaire dans vos projets ?" at bounding box center [0, 0] width 0 height 0
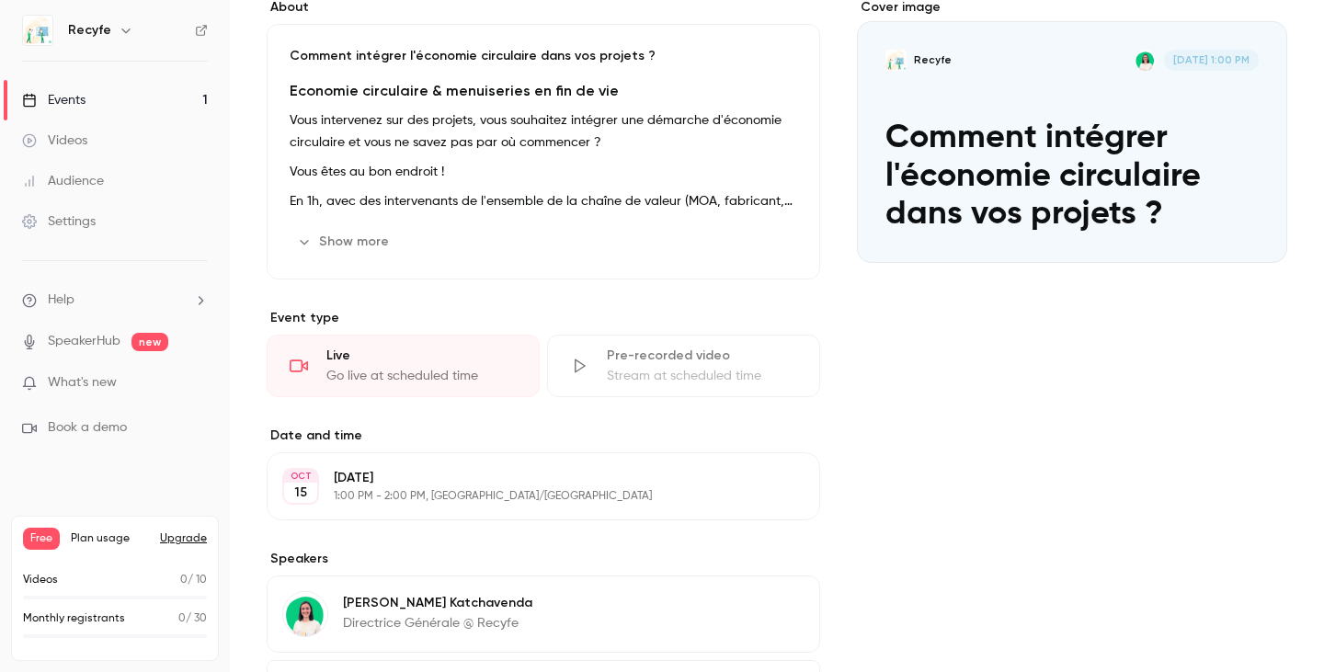
scroll to position [532, 0]
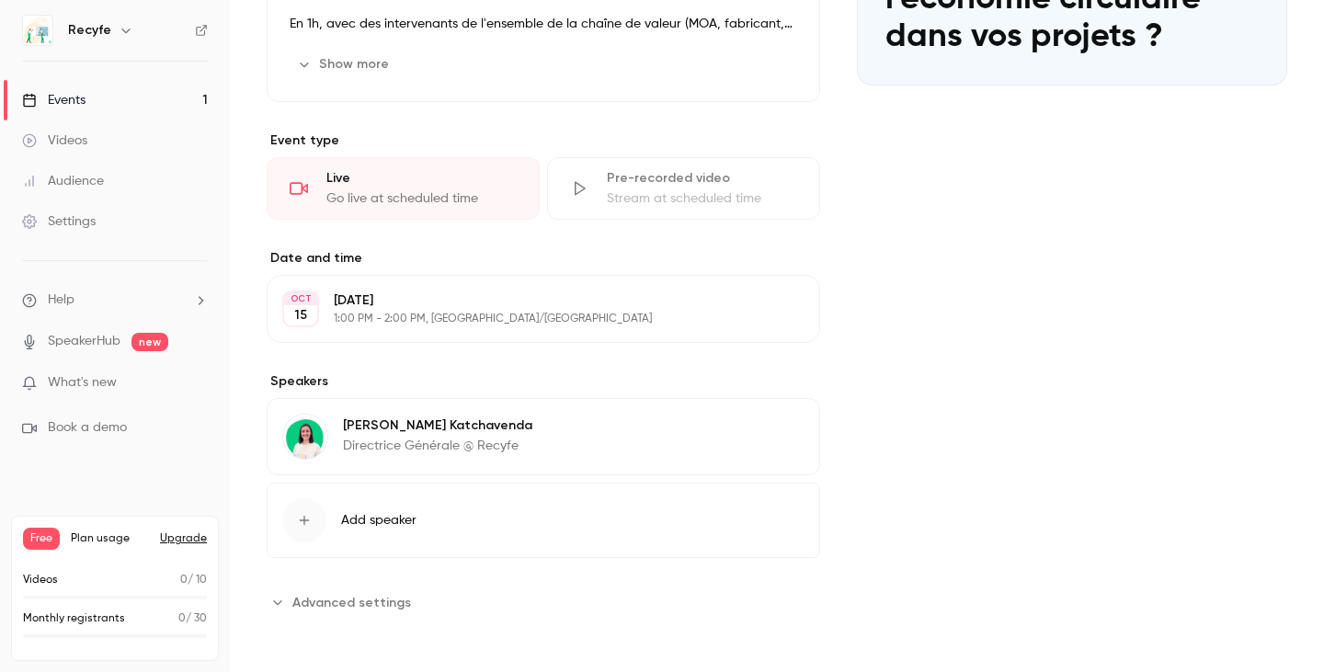
click at [355, 613] on button "Advanced settings" at bounding box center [344, 601] width 155 height 29
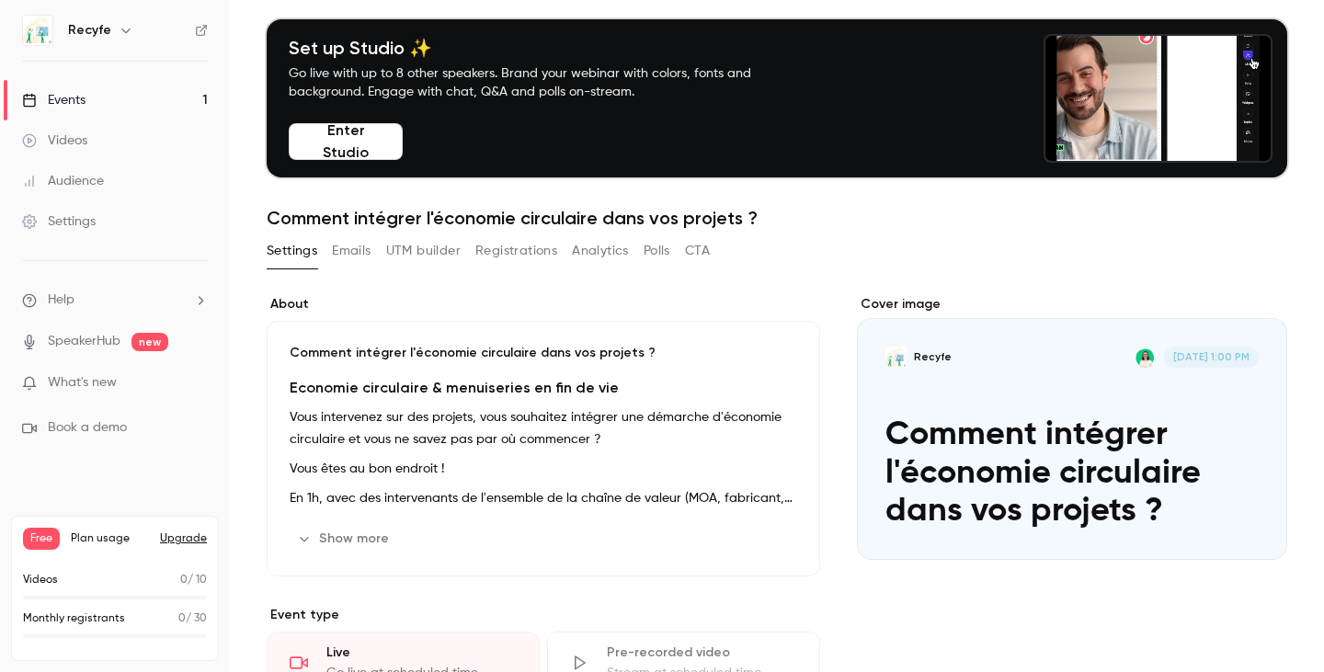
scroll to position [51, 0]
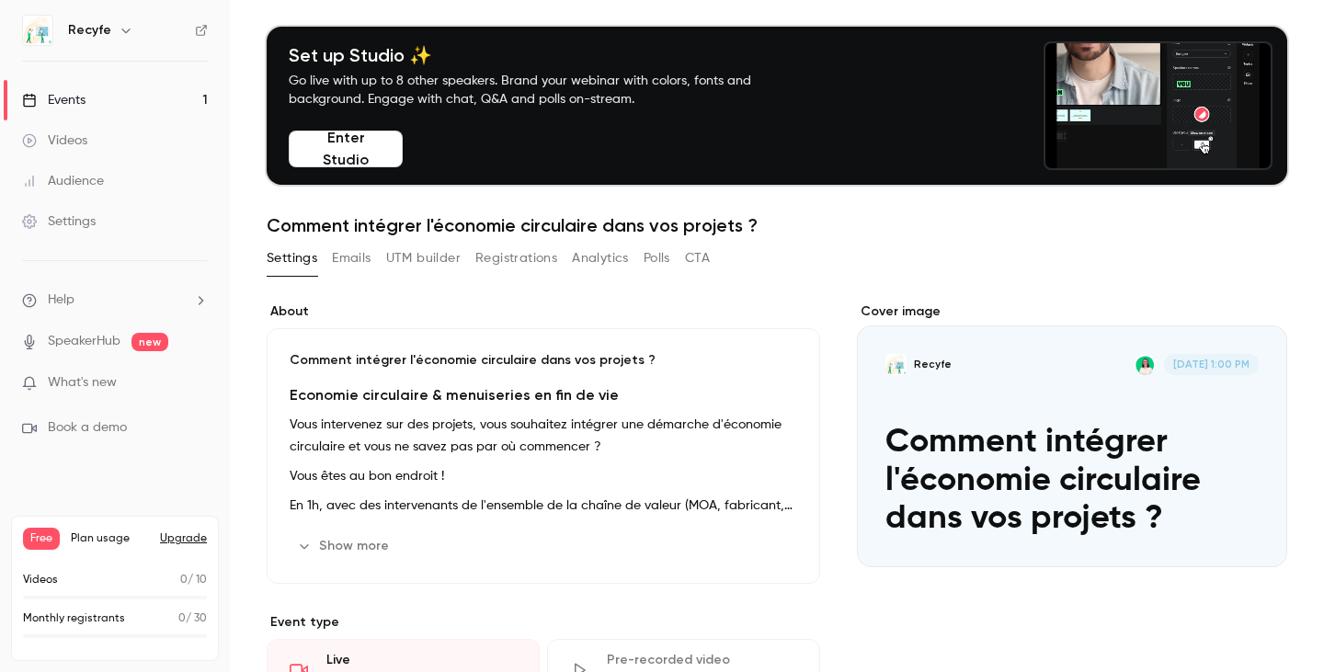
click at [1235, 517] on button "Recyfe [DATE] 1:00 PM Comment intégrer l'économie circulaire dans vos projets ?" at bounding box center [1253, 534] width 37 height 37
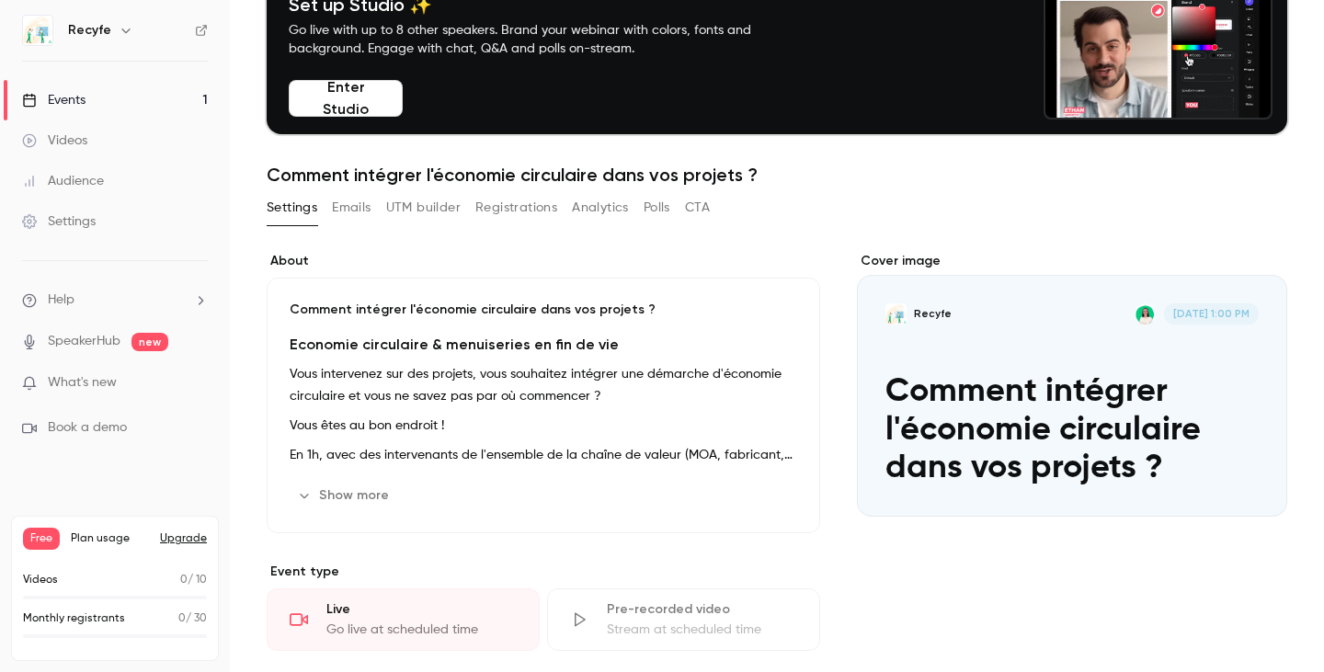
scroll to position [102, 0]
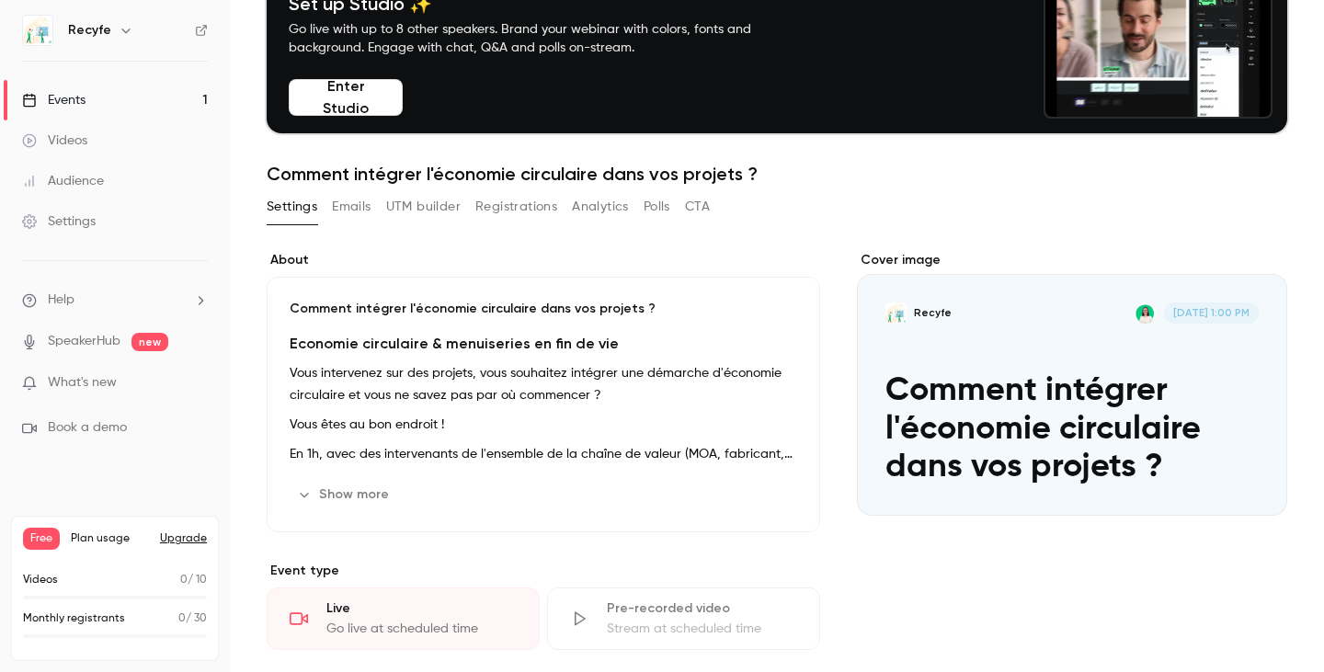
click at [77, 382] on span "What's new" at bounding box center [82, 382] width 69 height 19
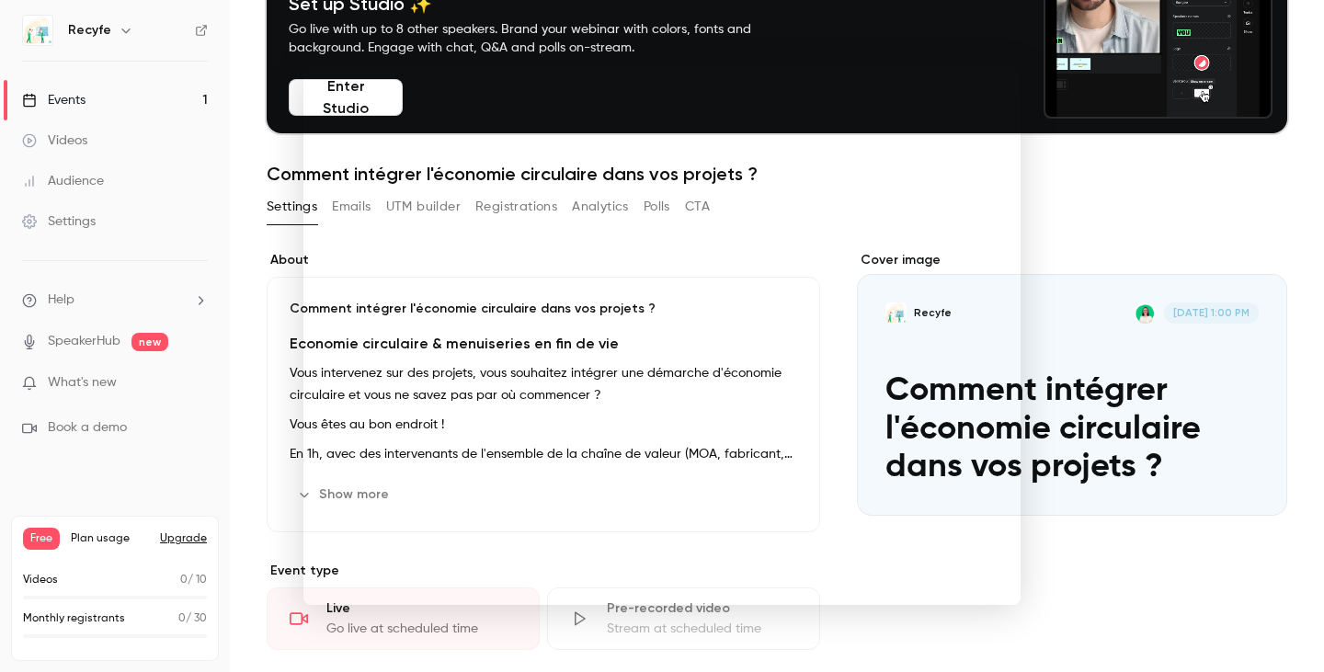
click at [1157, 300] on div at bounding box center [662, 336] width 1324 height 672
